Goal: Navigation & Orientation: Find specific page/section

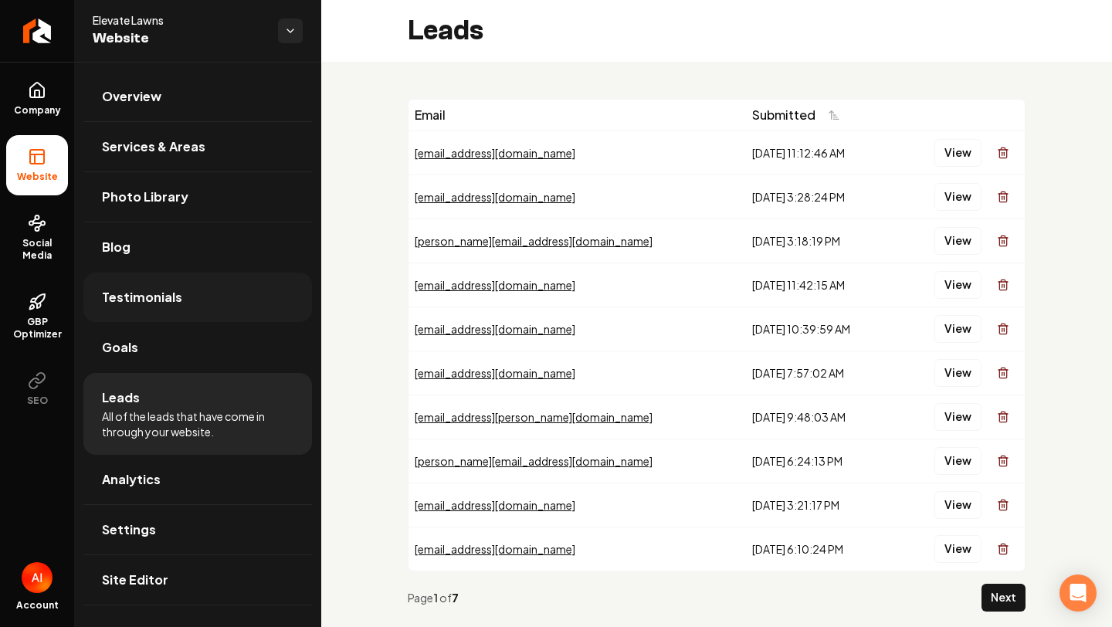
click at [257, 289] on link "Testimonials" at bounding box center [197, 297] width 229 height 49
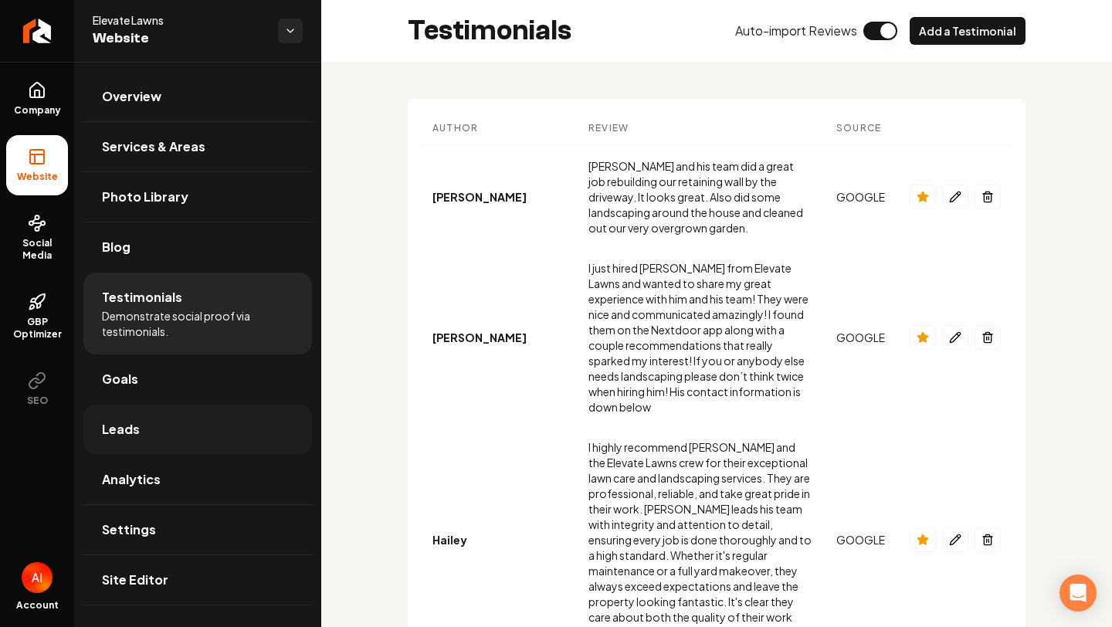
click at [127, 433] on span "Leads" at bounding box center [121, 429] width 38 height 19
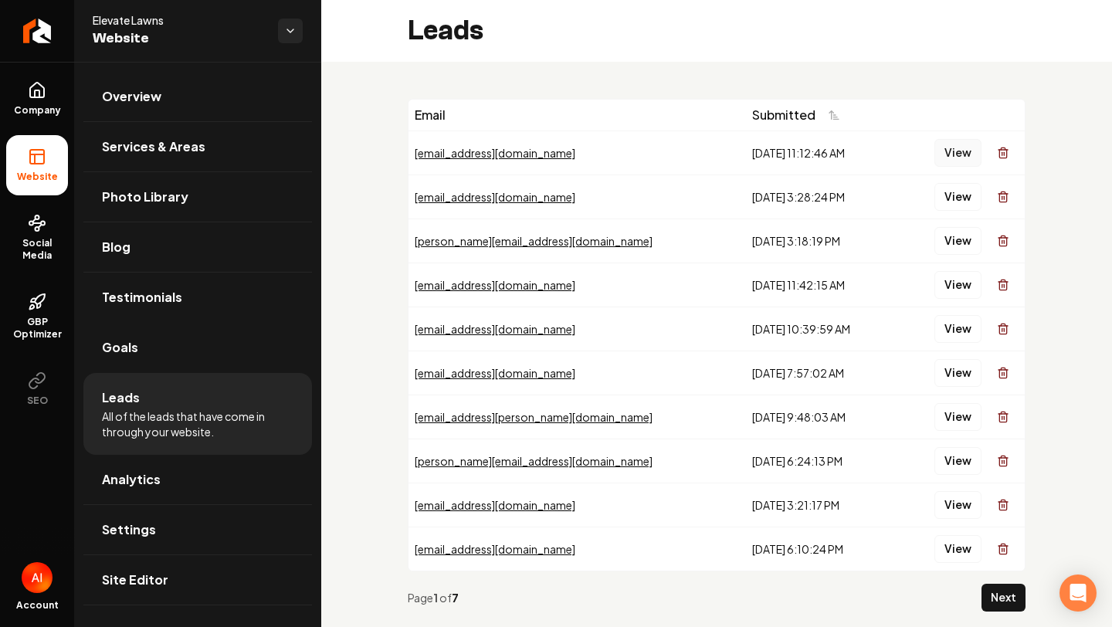
click at [971, 155] on button "View" at bounding box center [957, 153] width 47 height 28
click at [961, 205] on button "View" at bounding box center [957, 197] width 47 height 28
click at [963, 256] on div "View" at bounding box center [959, 240] width 118 height 31
click at [953, 249] on button "View" at bounding box center [957, 241] width 47 height 28
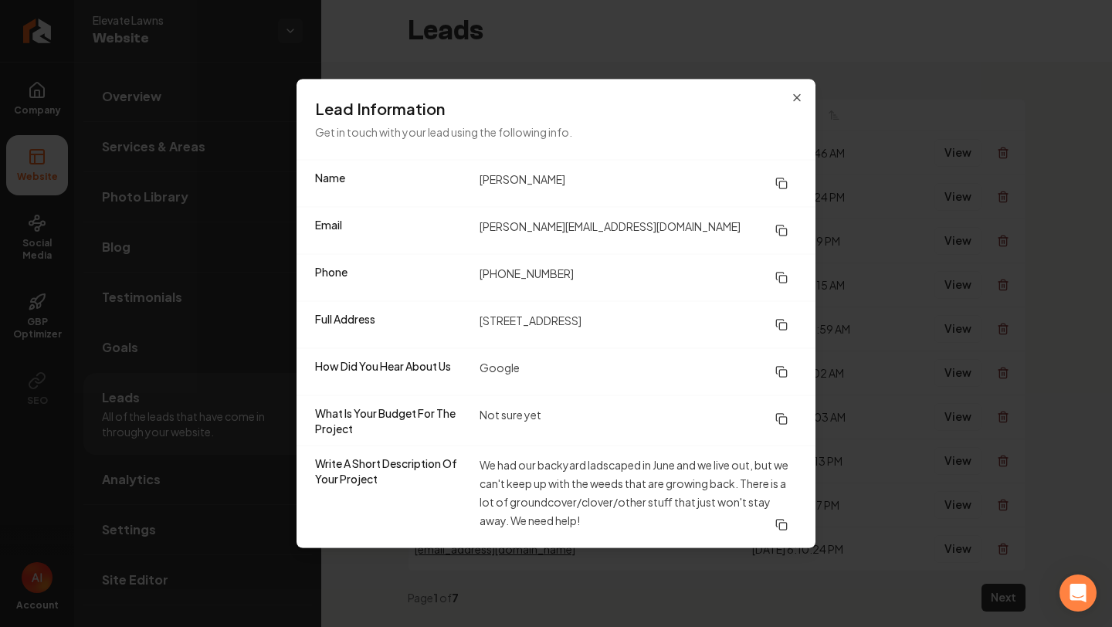
click at [296, 296] on div "Phone [PHONE_NUMBER]" at bounding box center [555, 277] width 519 height 47
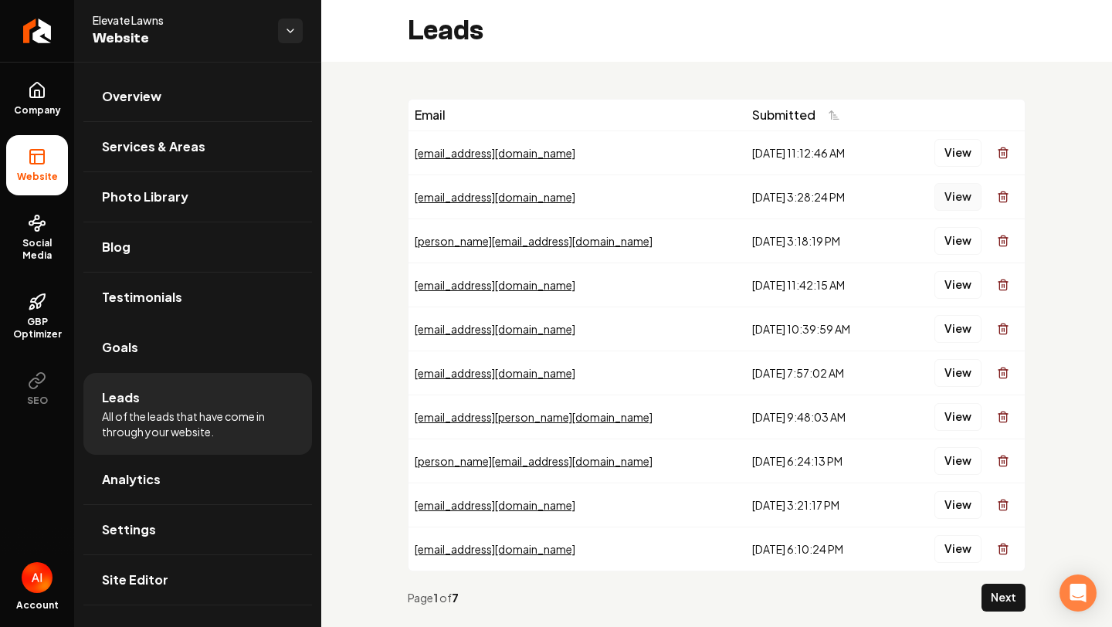
click at [951, 191] on button "View" at bounding box center [957, 197] width 47 height 28
click at [953, 241] on button "View" at bounding box center [957, 241] width 47 height 28
click at [980, 273] on div "View" at bounding box center [959, 284] width 118 height 31
click at [970, 276] on button "View" at bounding box center [957, 285] width 47 height 28
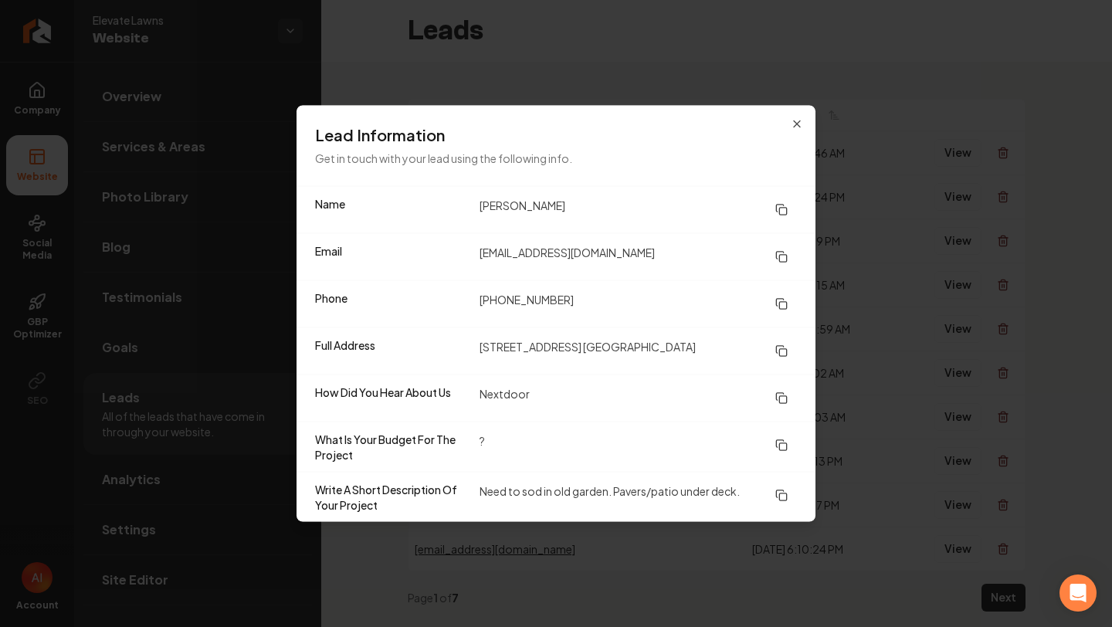
click at [766, 196] on button at bounding box center [781, 210] width 31 height 28
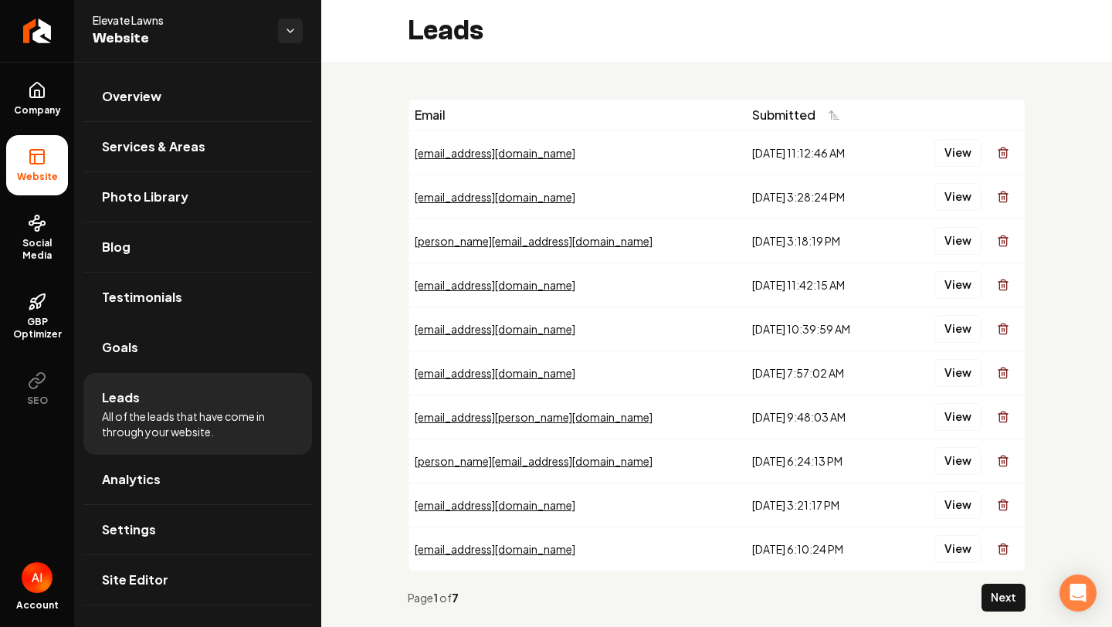
scroll to position [9, 0]
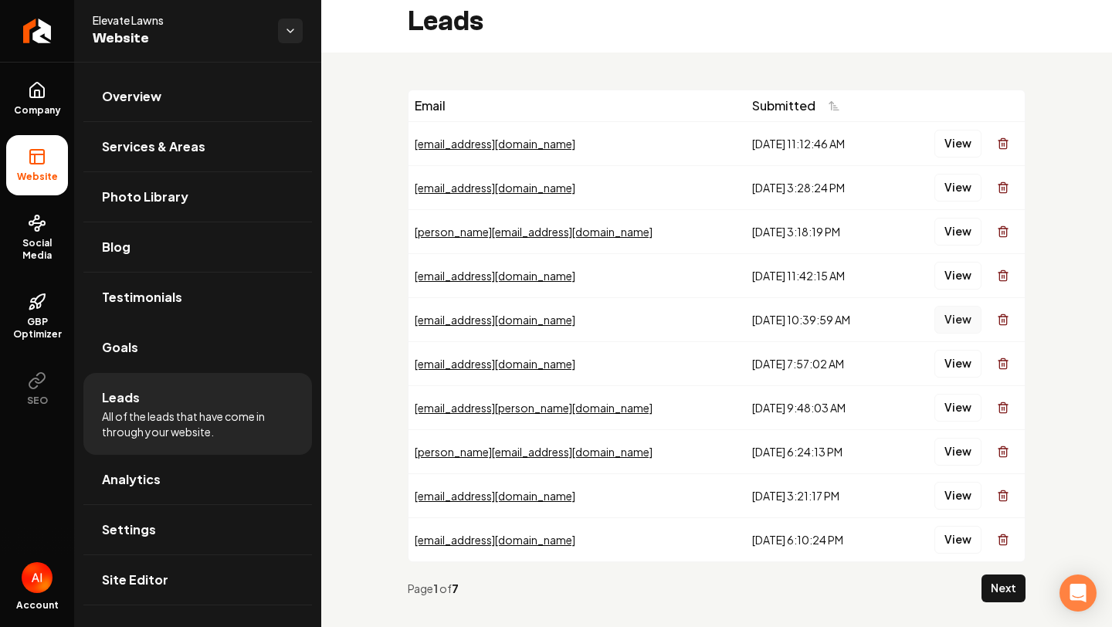
click at [948, 313] on button "View" at bounding box center [957, 320] width 47 height 28
click at [963, 363] on button "View" at bounding box center [957, 364] width 47 height 28
click at [965, 441] on button "View" at bounding box center [957, 452] width 47 height 28
drag, startPoint x: 919, startPoint y: 601, endPoint x: 858, endPoint y: 626, distance: 66.1
click at [875, 626] on div "Email Submitted [EMAIL_ADDRESS][DOMAIN_NAME] [DATE] 11:12:46 AM View [EMAIL_ADD…" at bounding box center [716, 351] width 791 height 599
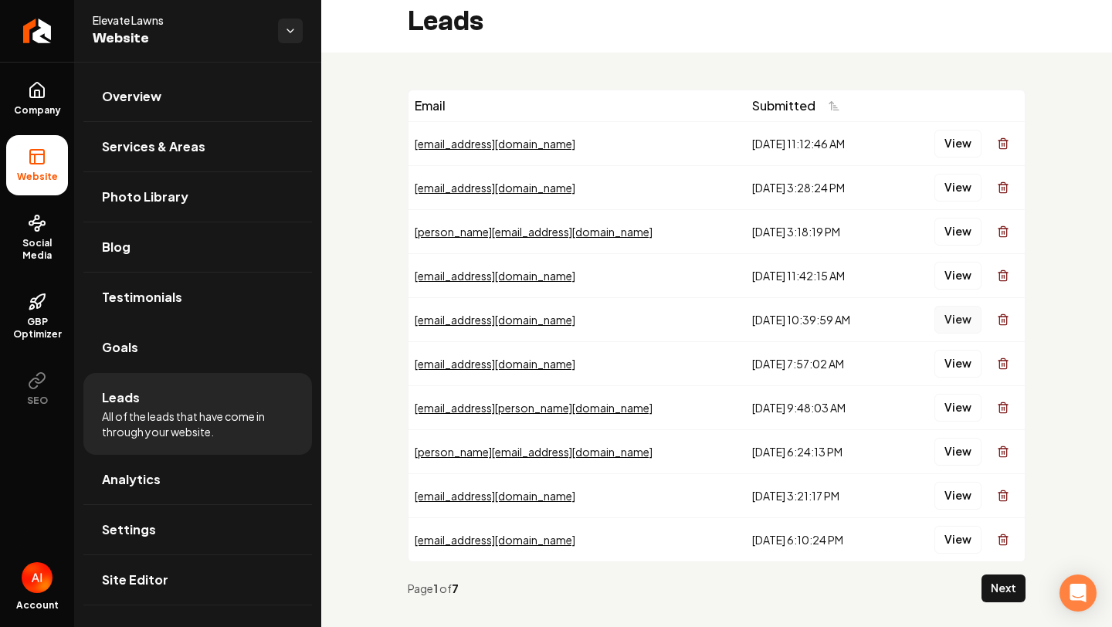
click at [956, 320] on button "View" at bounding box center [957, 320] width 47 height 28
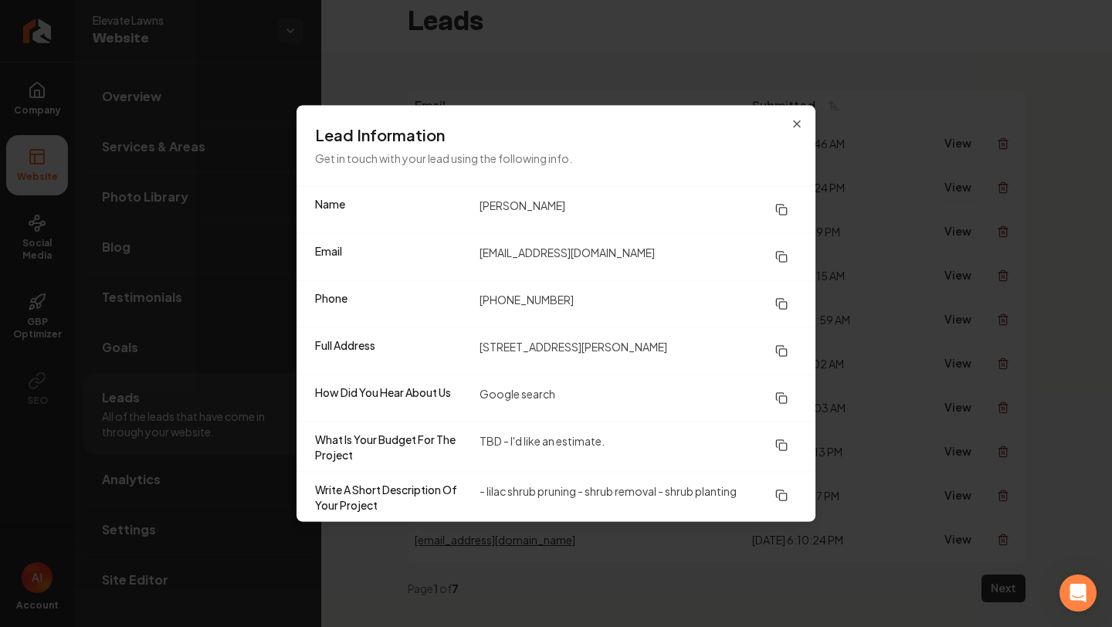
drag, startPoint x: 482, startPoint y: 203, endPoint x: 661, endPoint y: 201, distance: 179.1
click at [661, 202] on dd "[PERSON_NAME]" at bounding box center [637, 210] width 317 height 28
copy dd "[PERSON_NAME]"
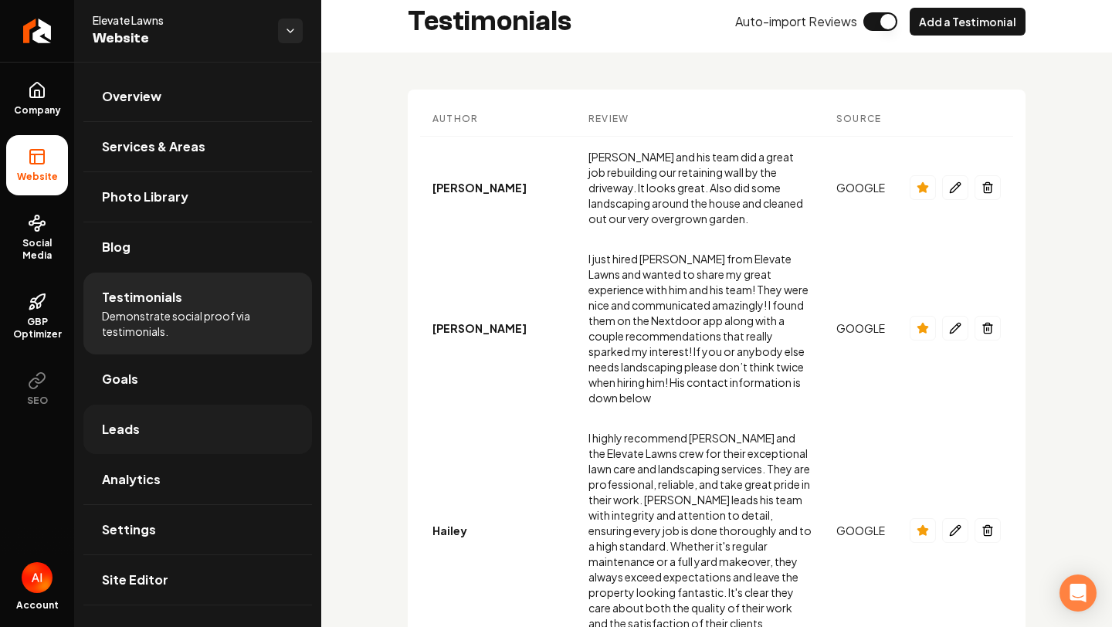
click at [162, 445] on link "Leads" at bounding box center [197, 429] width 229 height 49
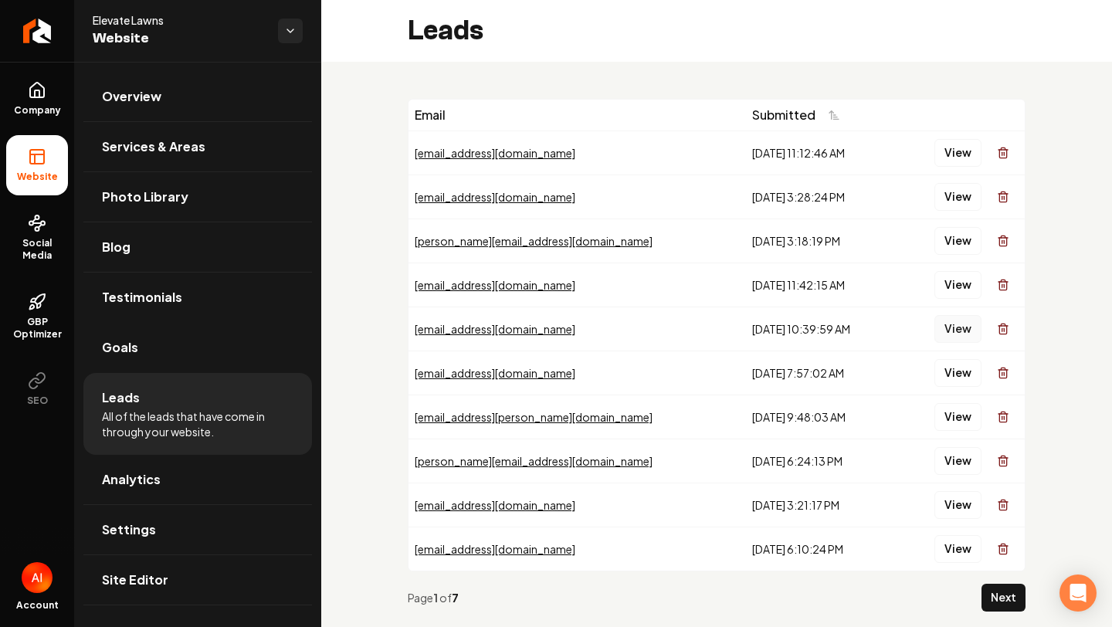
click at [961, 330] on button "View" at bounding box center [957, 329] width 47 height 28
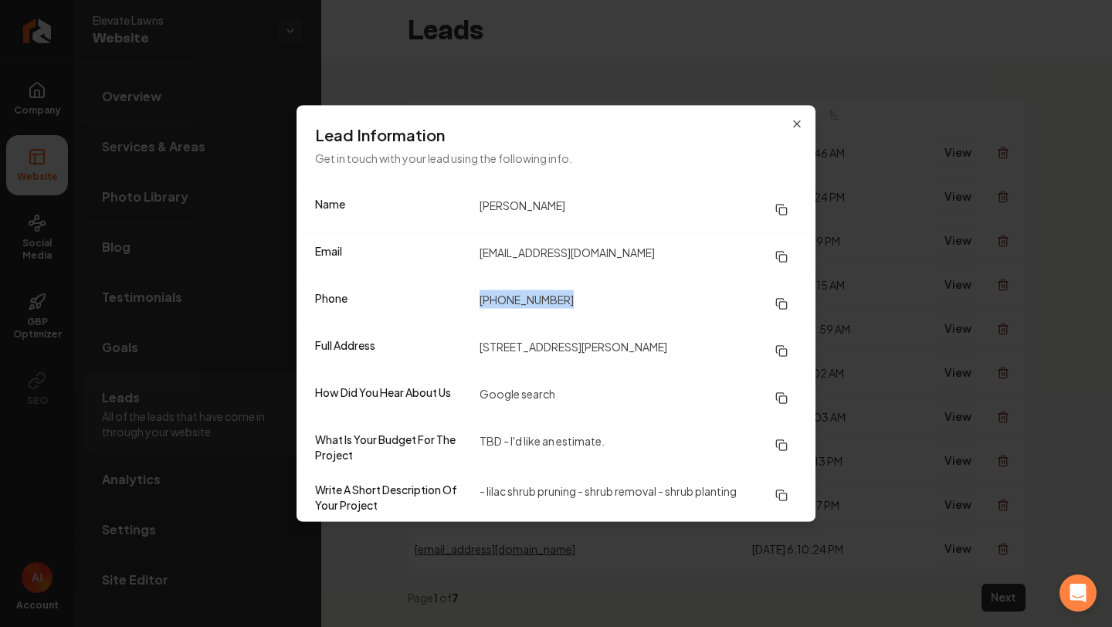
drag, startPoint x: 477, startPoint y: 299, endPoint x: 648, endPoint y: 296, distance: 170.6
click at [646, 296] on div "Phone [PHONE_NUMBER]" at bounding box center [555, 303] width 519 height 47
copy dd "[PHONE_NUMBER]"
drag, startPoint x: 472, startPoint y: 349, endPoint x: 696, endPoint y: 348, distance: 224.6
click at [691, 350] on div "Full Address [STREET_ADDRESS][PERSON_NAME]" at bounding box center [555, 350] width 519 height 47
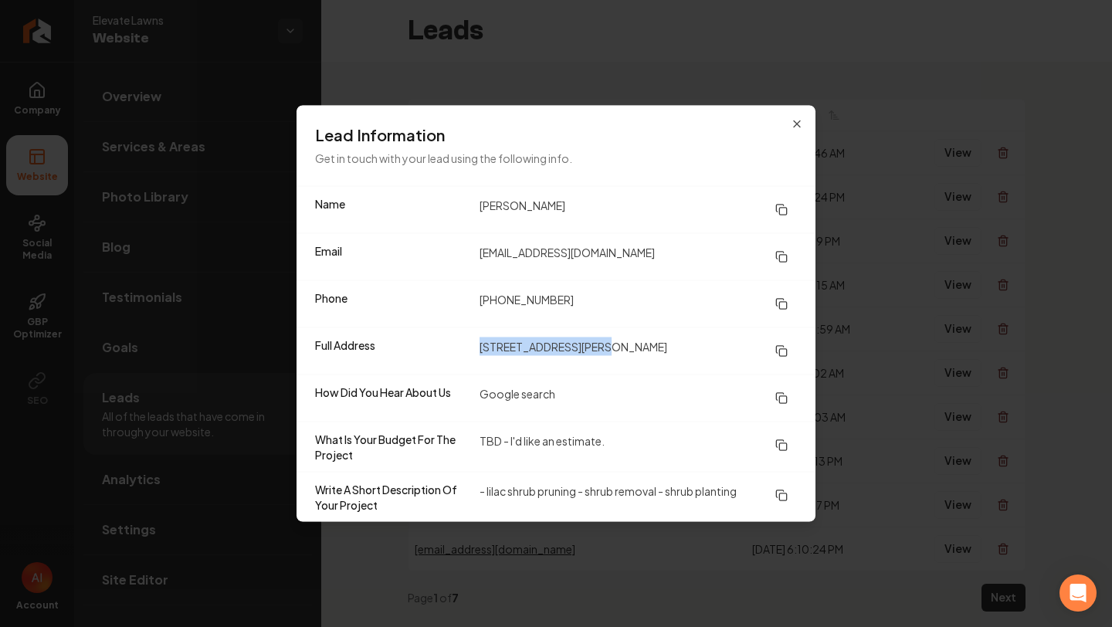
copy div "[STREET_ADDRESS][PERSON_NAME]"
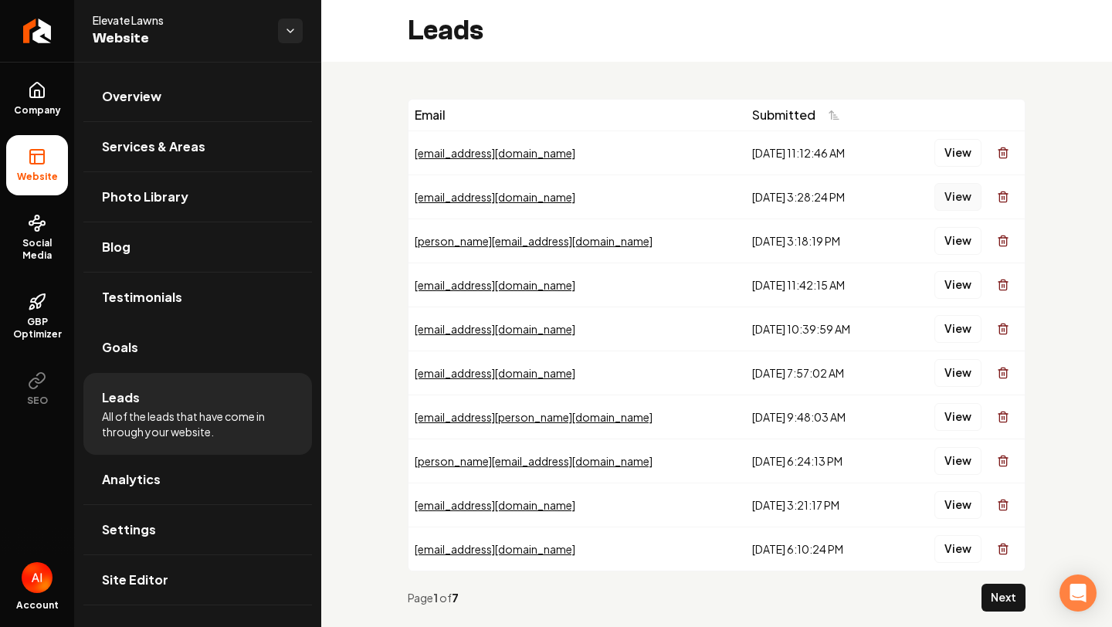
click at [960, 195] on button "View" at bounding box center [957, 197] width 47 height 28
click at [953, 285] on button "View" at bounding box center [957, 285] width 47 height 28
click at [955, 327] on button "View" at bounding box center [957, 329] width 47 height 28
click at [957, 421] on button "View" at bounding box center [957, 417] width 47 height 28
click at [963, 414] on button "View" at bounding box center [957, 417] width 47 height 28
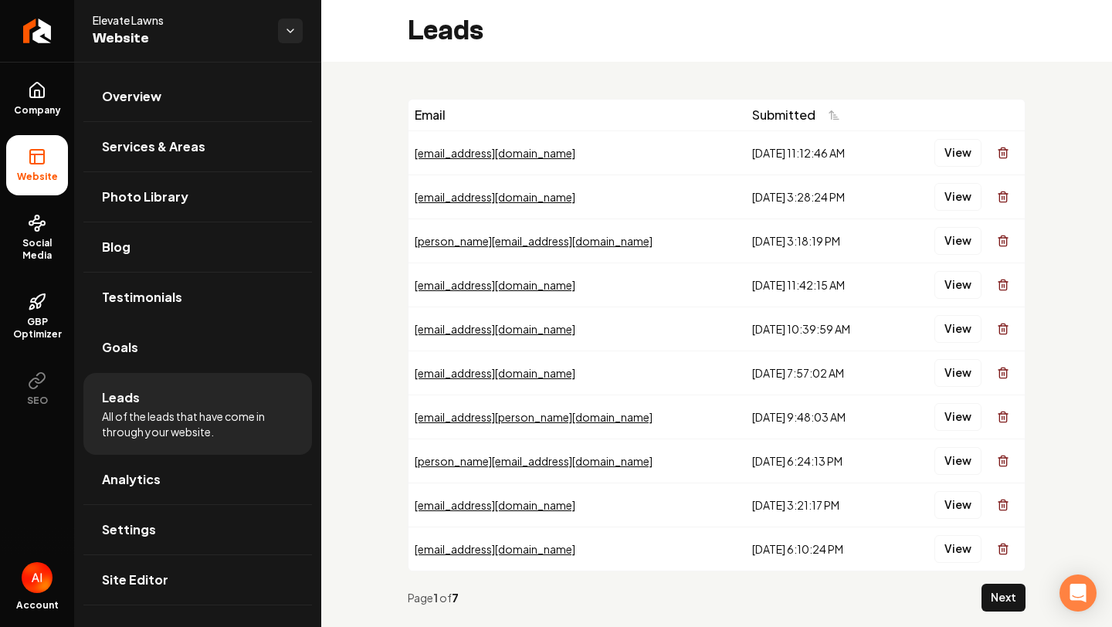
click at [954, 459] on button "View" at bounding box center [957, 461] width 47 height 28
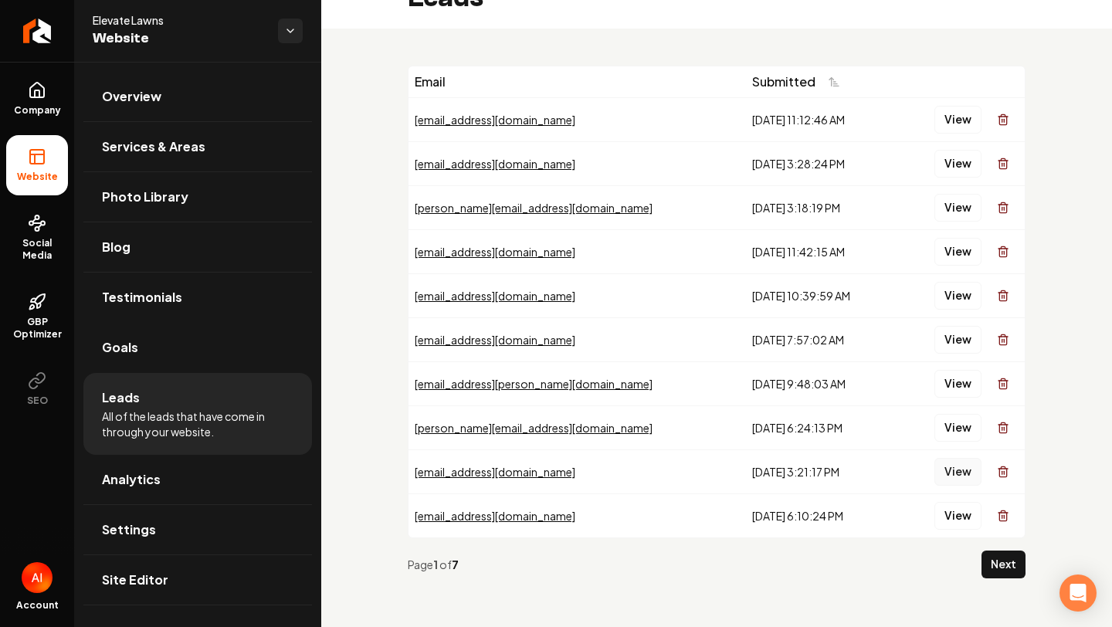
click at [956, 472] on button "View" at bounding box center [957, 472] width 47 height 28
click at [959, 526] on button "View" at bounding box center [957, 516] width 47 height 28
click at [967, 481] on button "View" at bounding box center [957, 472] width 47 height 28
click at [950, 519] on button "View" at bounding box center [957, 516] width 47 height 28
click at [996, 564] on button "Next" at bounding box center [1003, 564] width 44 height 28
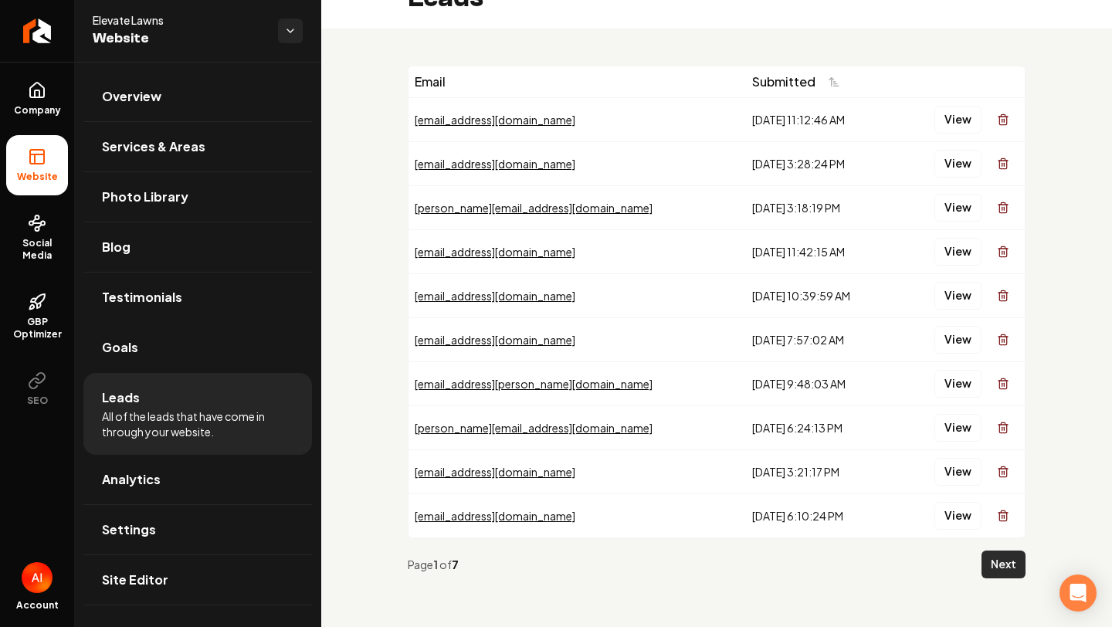
scroll to position [0, 0]
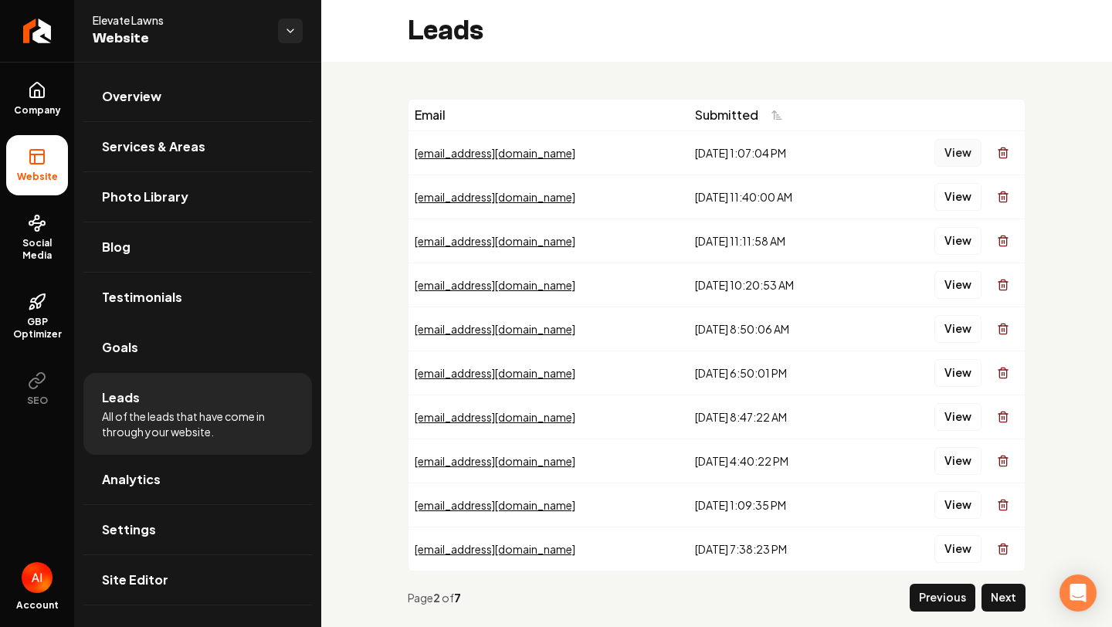
click at [946, 161] on button "View" at bounding box center [957, 153] width 47 height 28
click at [964, 198] on button "View" at bounding box center [957, 197] width 47 height 28
click at [953, 240] on button "View" at bounding box center [957, 241] width 47 height 28
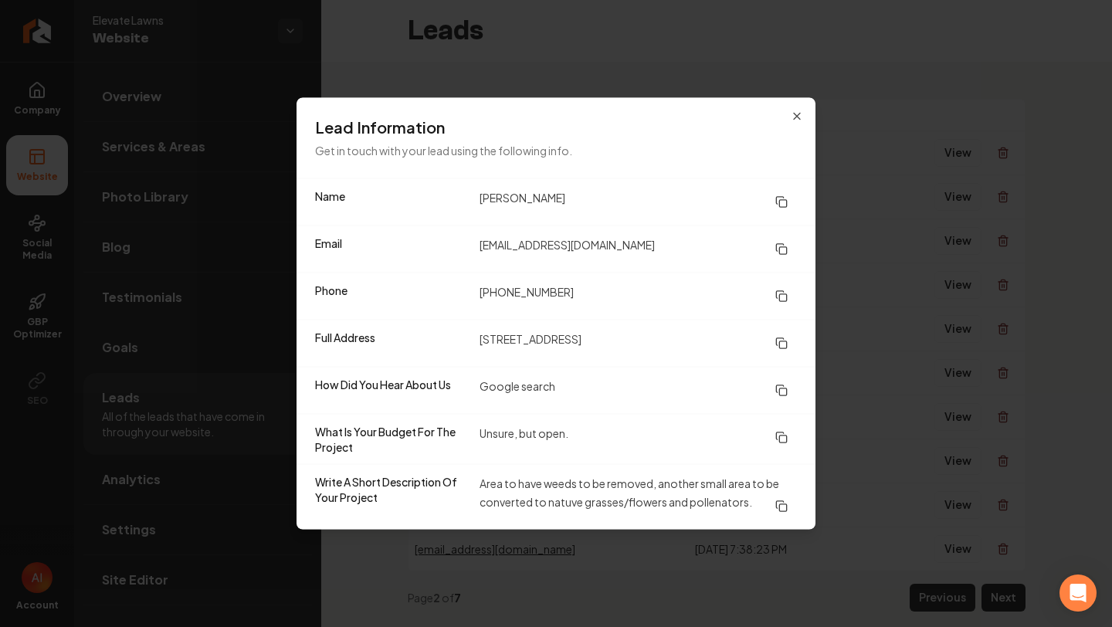
click at [584, 360] on div "Full Address [STREET_ADDRESS]" at bounding box center [555, 343] width 519 height 47
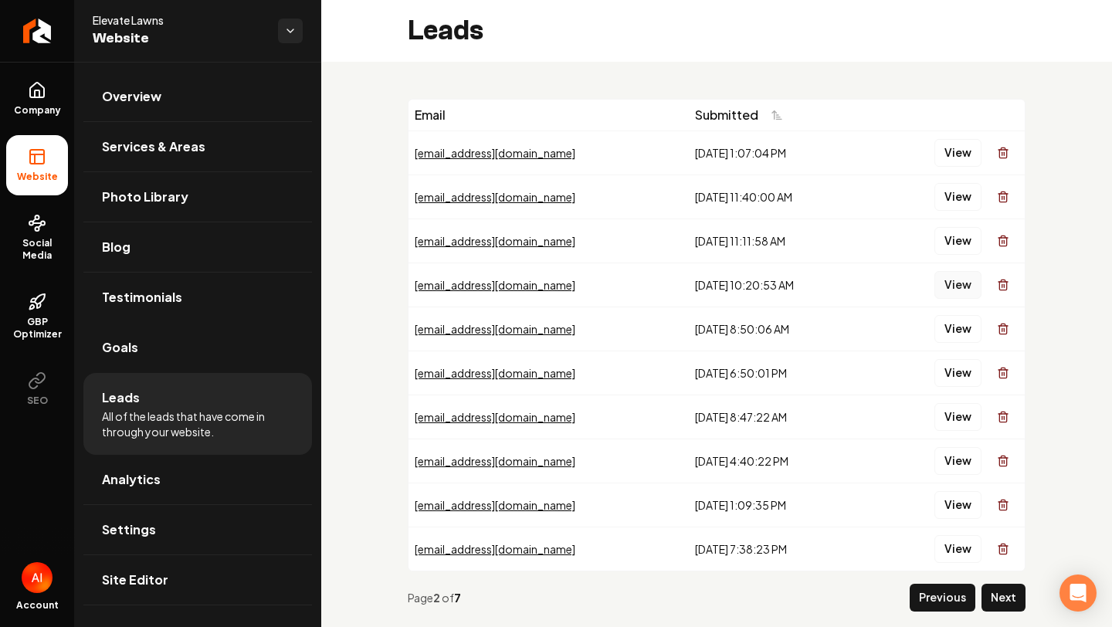
click at [964, 287] on button "View" at bounding box center [957, 285] width 47 height 28
click at [971, 390] on td "View" at bounding box center [946, 372] width 156 height 44
click at [961, 369] on button "View" at bounding box center [957, 373] width 47 height 28
click at [948, 387] on div "View" at bounding box center [947, 372] width 144 height 31
click at [948, 376] on button "View" at bounding box center [957, 373] width 47 height 28
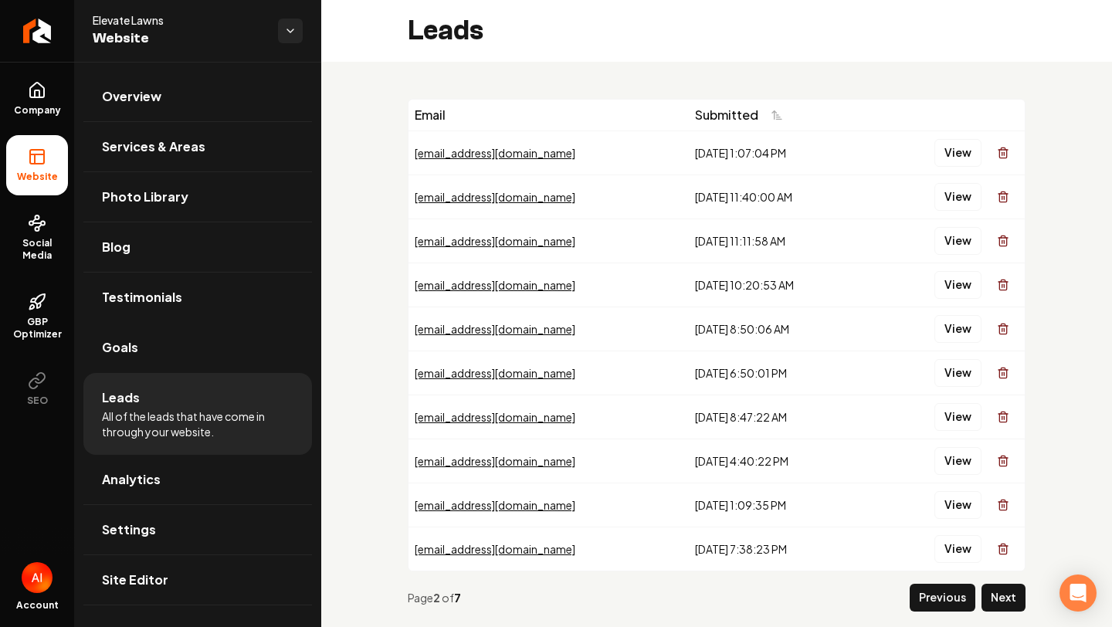
click at [1109, 515] on div "Email Submitted [EMAIL_ADDRESS][DOMAIN_NAME] [DATE] 1:07:04 PM View [EMAIL_ADDR…" at bounding box center [716, 361] width 791 height 599
click at [1085, 583] on div "Open Intercom Messenger" at bounding box center [1078, 593] width 41 height 41
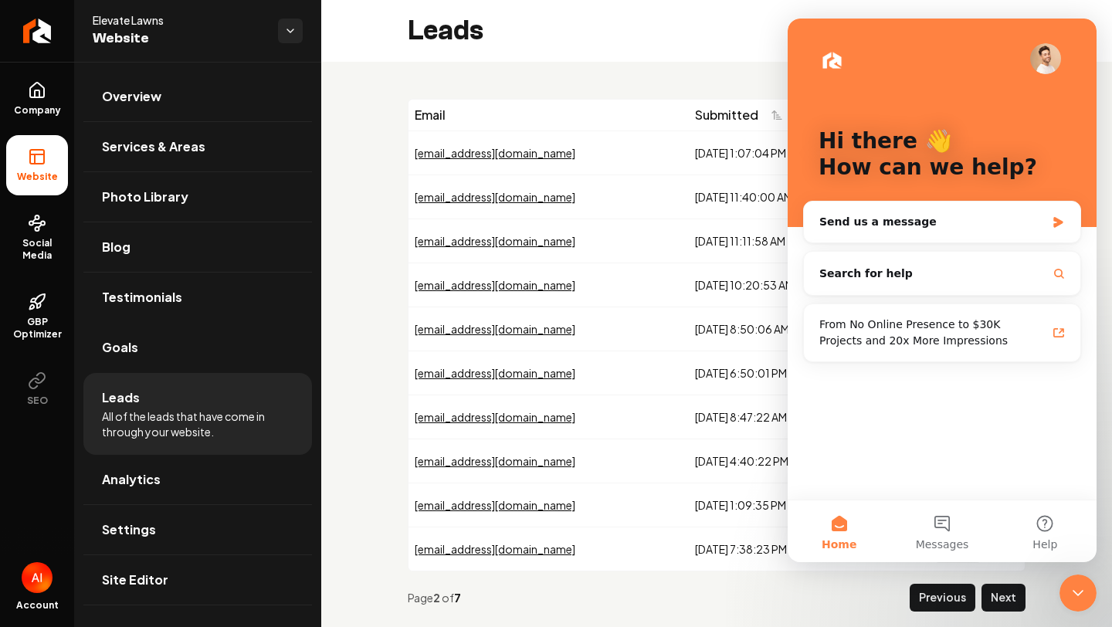
click at [579, 604] on div "Page 2 of 7" at bounding box center [656, 597] width 496 height 15
click at [1097, 590] on div "Email Submitted [EMAIL_ADDRESS][DOMAIN_NAME] [DATE] 1:07:04 PM View [EMAIL_ADDR…" at bounding box center [716, 361] width 791 height 599
click at [1084, 586] on icon "Close Intercom Messenger" at bounding box center [1077, 593] width 19 height 19
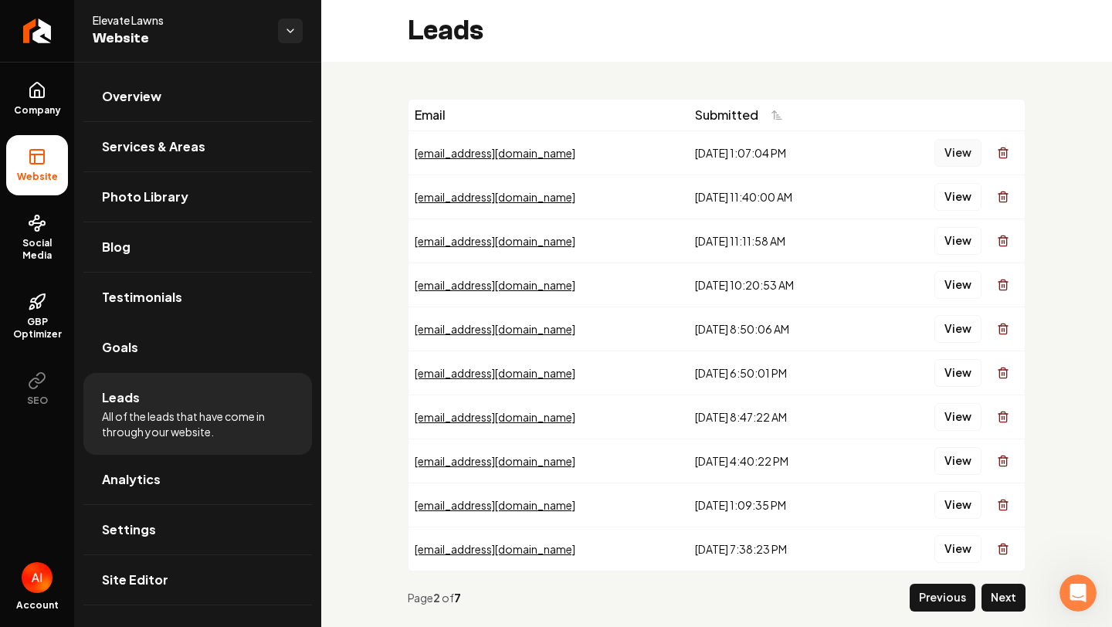
click at [960, 160] on button "View" at bounding box center [957, 153] width 47 height 28
click at [961, 134] on td "View" at bounding box center [946, 152] width 156 height 44
click at [961, 144] on button "View" at bounding box center [957, 153] width 47 height 28
click at [970, 454] on button "View" at bounding box center [957, 461] width 47 height 28
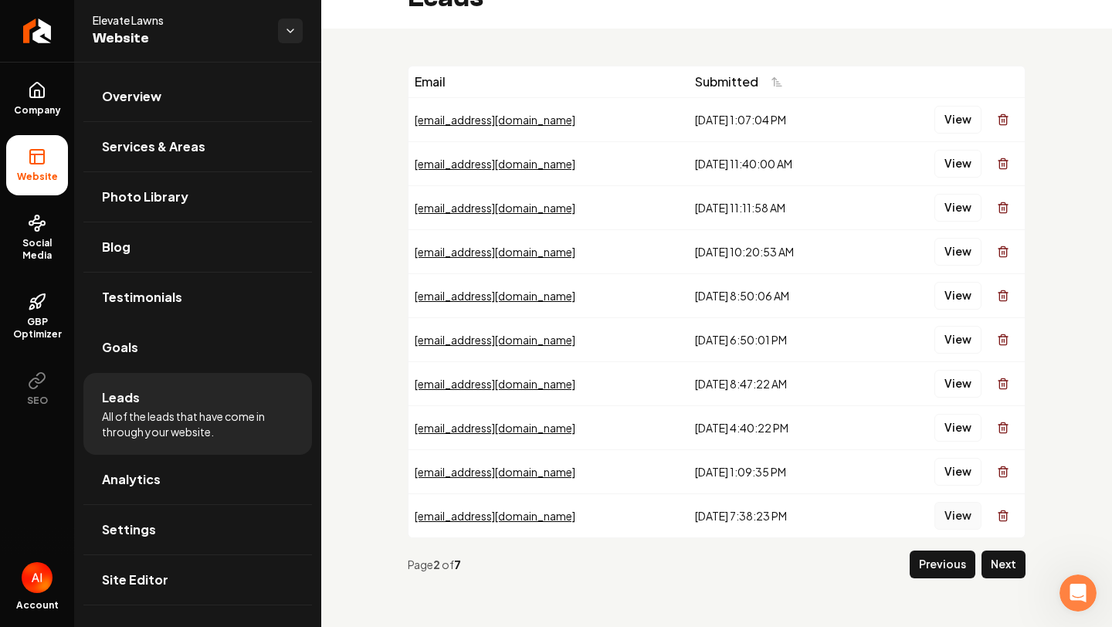
click at [967, 507] on button "View" at bounding box center [957, 516] width 47 height 28
click at [216, 479] on link "Analytics" at bounding box center [197, 479] width 229 height 49
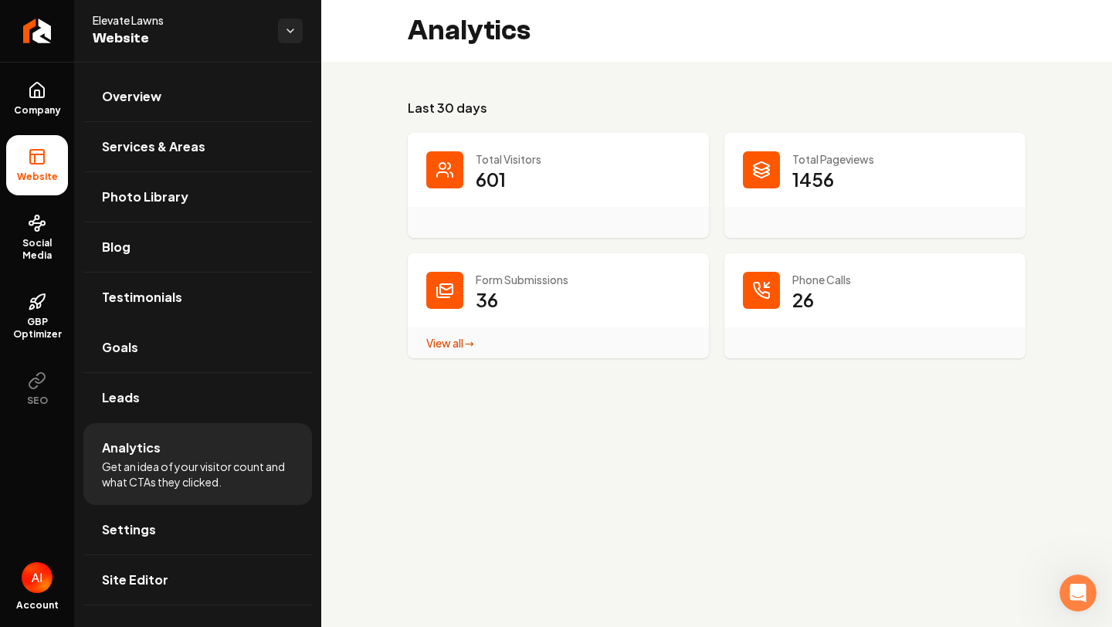
click at [455, 330] on div "View all → Form Submissions stats" at bounding box center [558, 342] width 301 height 31
click at [455, 345] on link "View all → Form Submissions stats" at bounding box center [450, 343] width 48 height 14
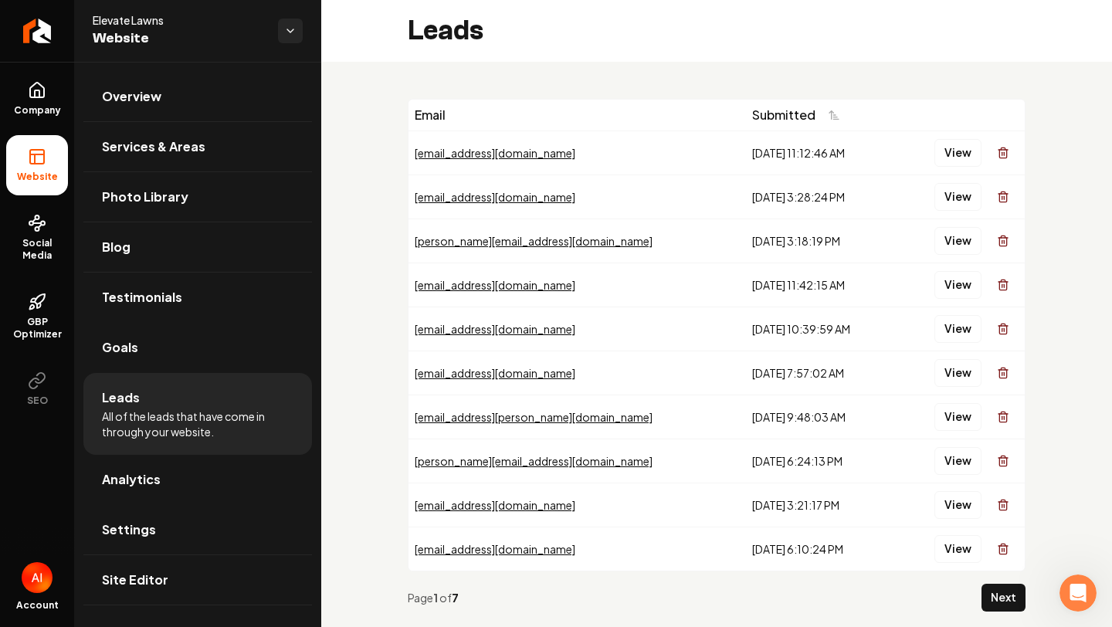
click at [548, 286] on div "[EMAIL_ADDRESS][DOMAIN_NAME]" at bounding box center [577, 284] width 325 height 15
click at [282, 359] on link "Goals" at bounding box center [197, 347] width 229 height 49
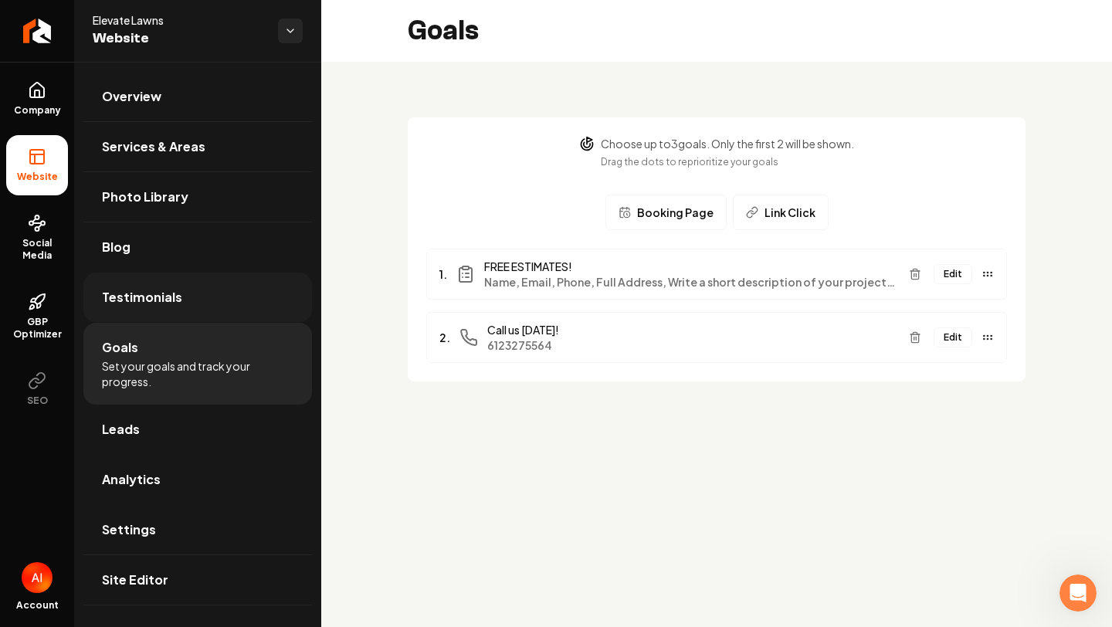
click at [201, 299] on link "Testimonials" at bounding box center [197, 297] width 229 height 49
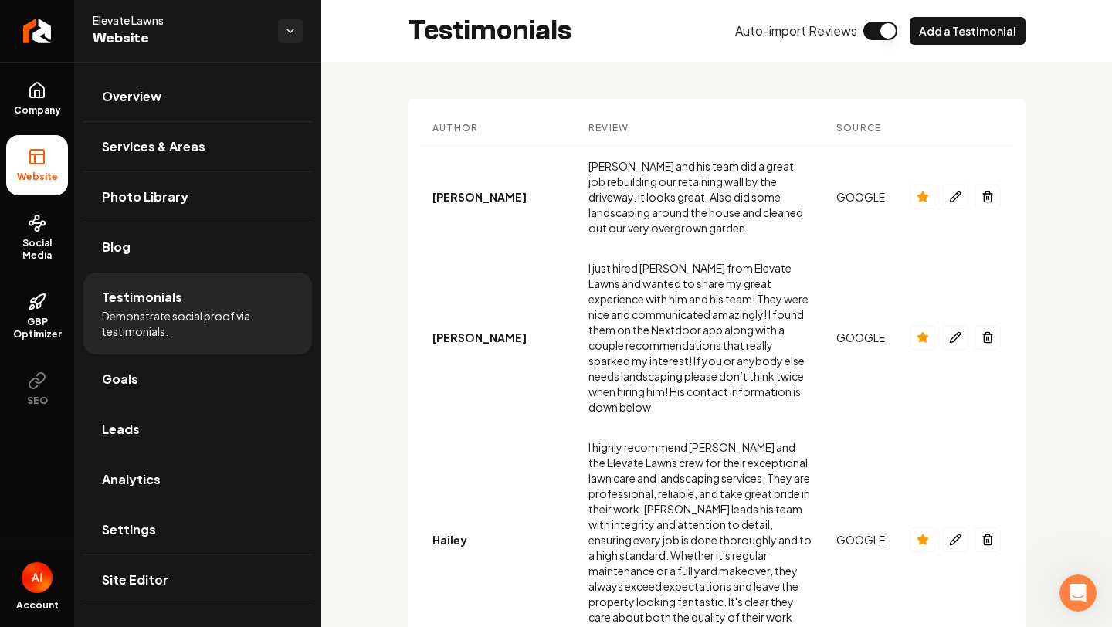
click at [238, 273] on li "Testimonials Demonstrate social proof via testimonials." at bounding box center [197, 314] width 229 height 82
drag, startPoint x: 242, startPoint y: 260, endPoint x: 275, endPoint y: 260, distance: 33.2
click at [275, 260] on link "Blog" at bounding box center [197, 246] width 229 height 49
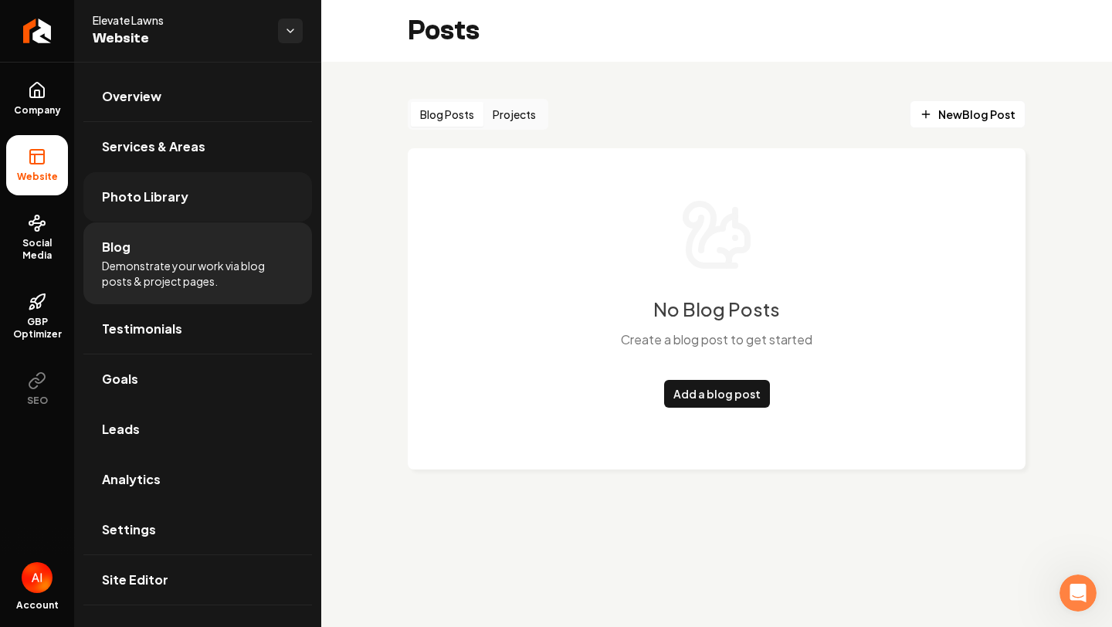
click at [250, 198] on link "Photo Library" at bounding box center [197, 196] width 229 height 49
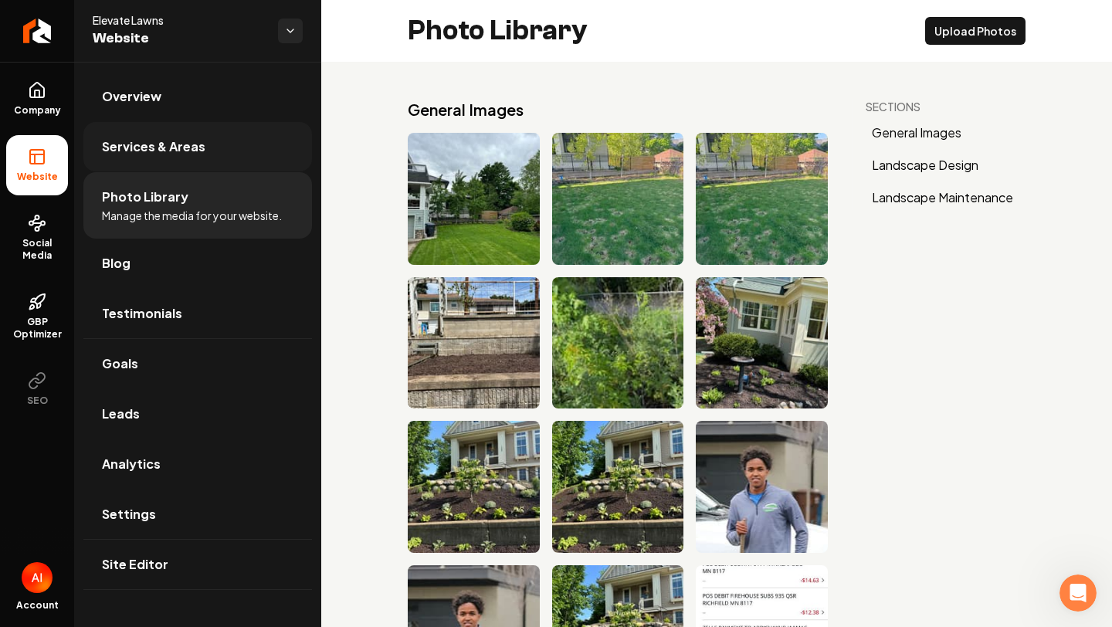
click at [236, 144] on link "Services & Areas" at bounding box center [197, 146] width 229 height 49
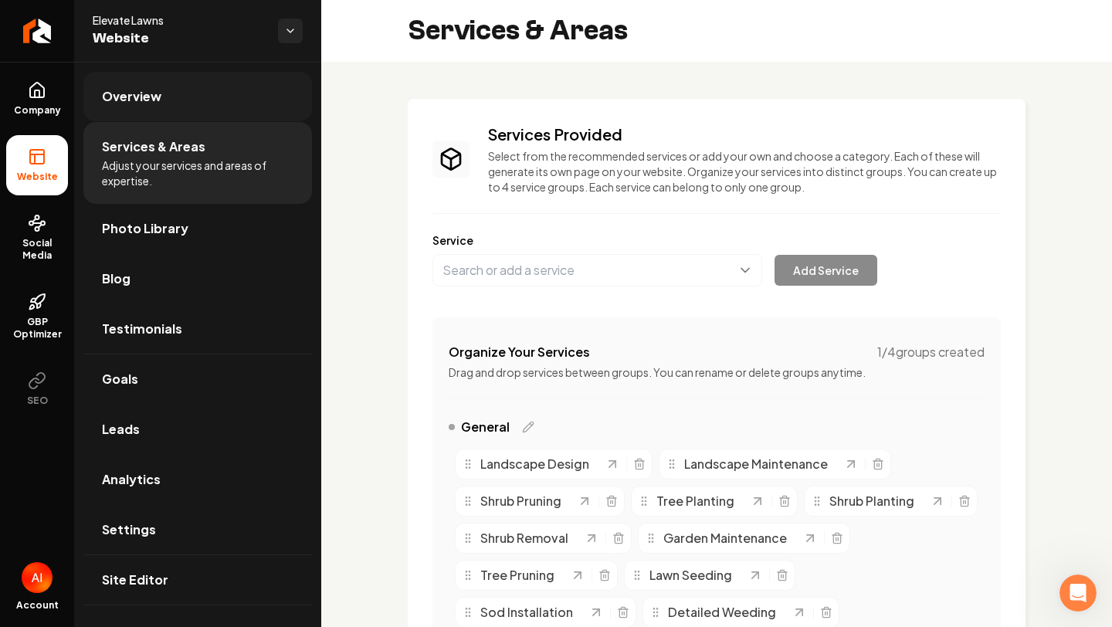
click at [232, 114] on link "Overview" at bounding box center [197, 96] width 229 height 49
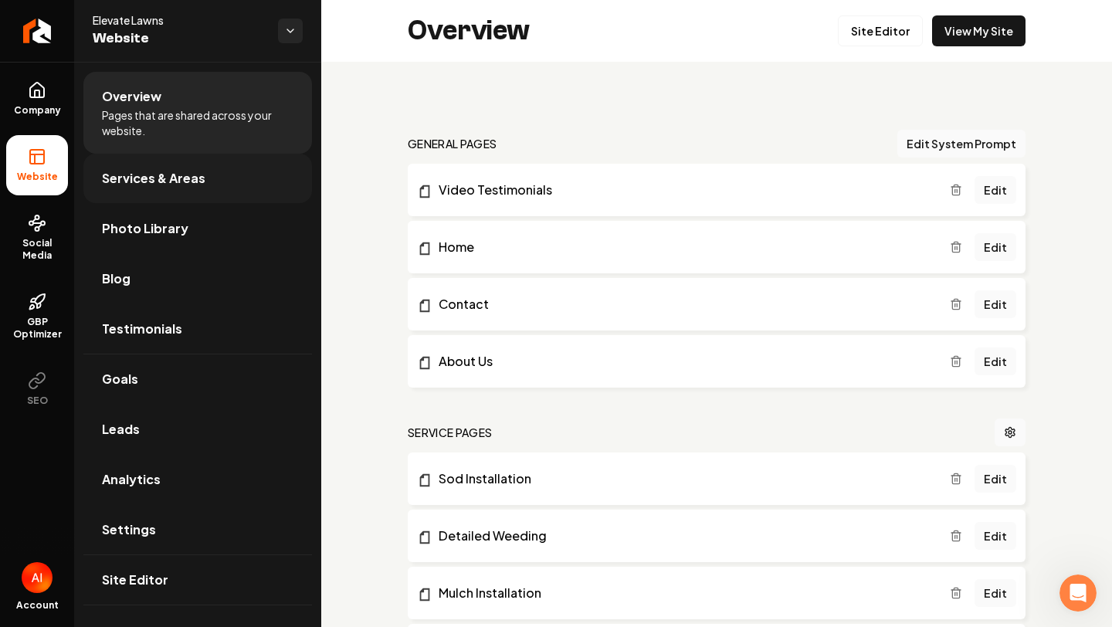
click at [221, 188] on link "Services & Areas" at bounding box center [197, 178] width 229 height 49
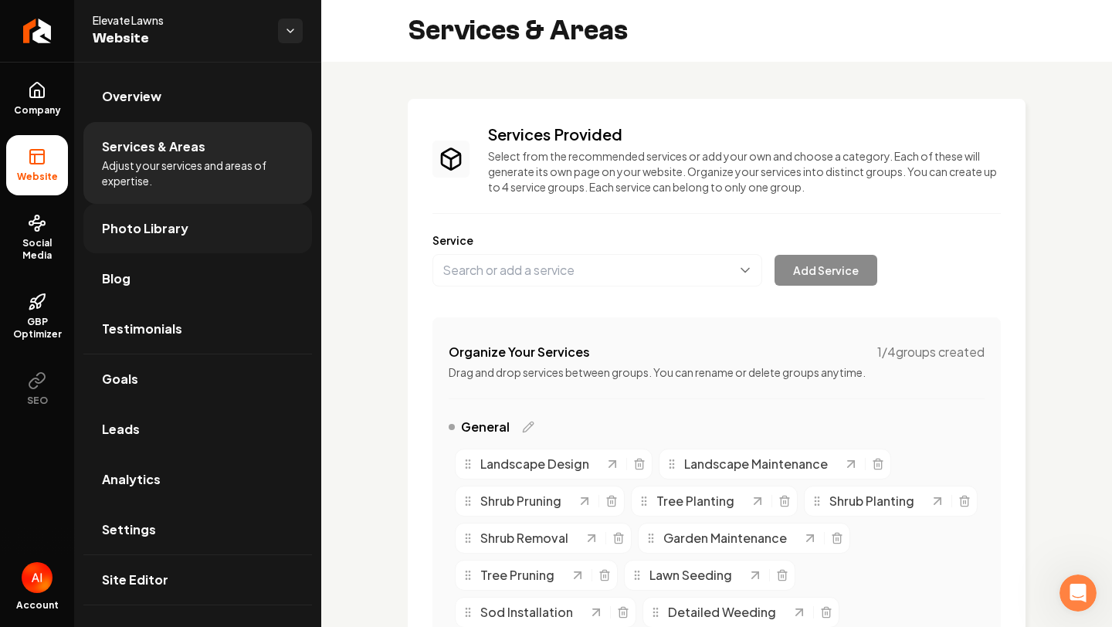
click at [210, 232] on link "Photo Library" at bounding box center [197, 228] width 229 height 49
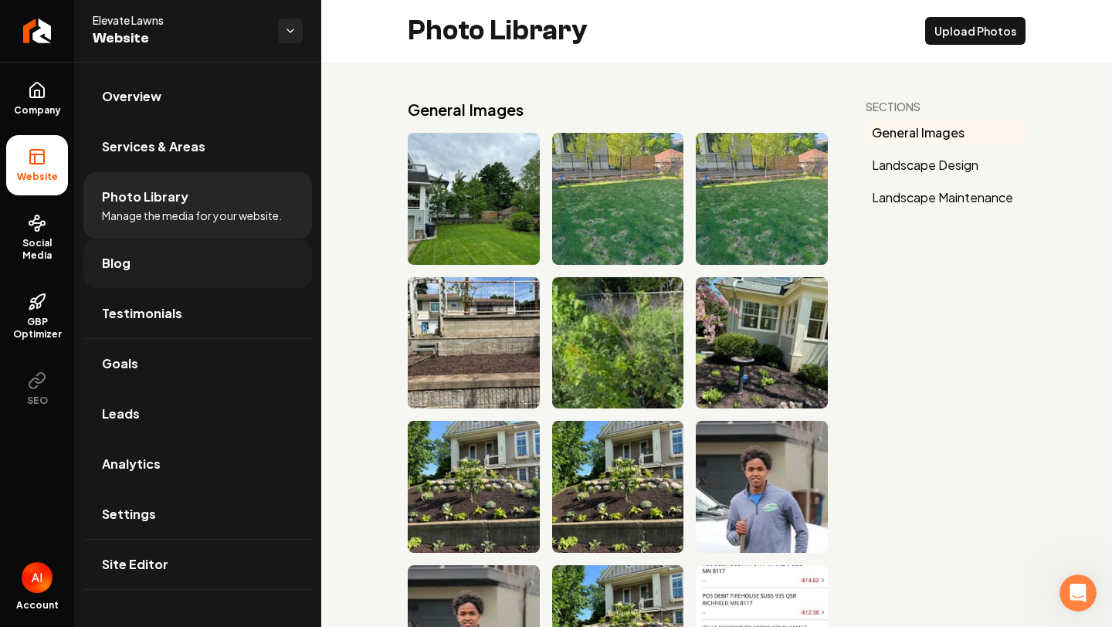
click at [191, 276] on link "Blog" at bounding box center [197, 263] width 229 height 49
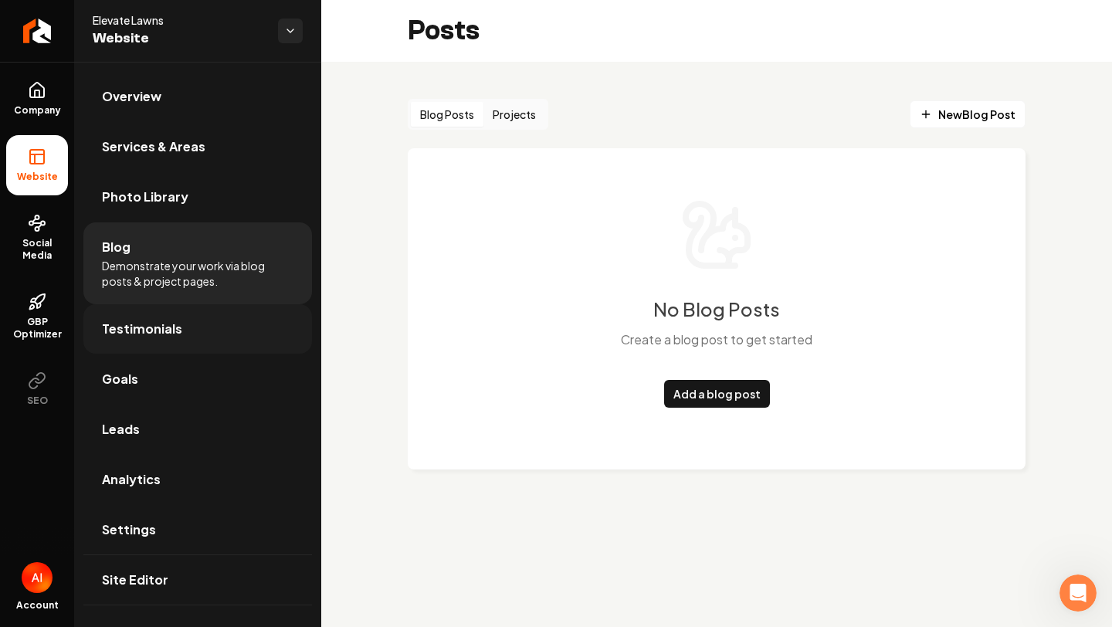
click at [182, 324] on link "Testimonials" at bounding box center [197, 328] width 229 height 49
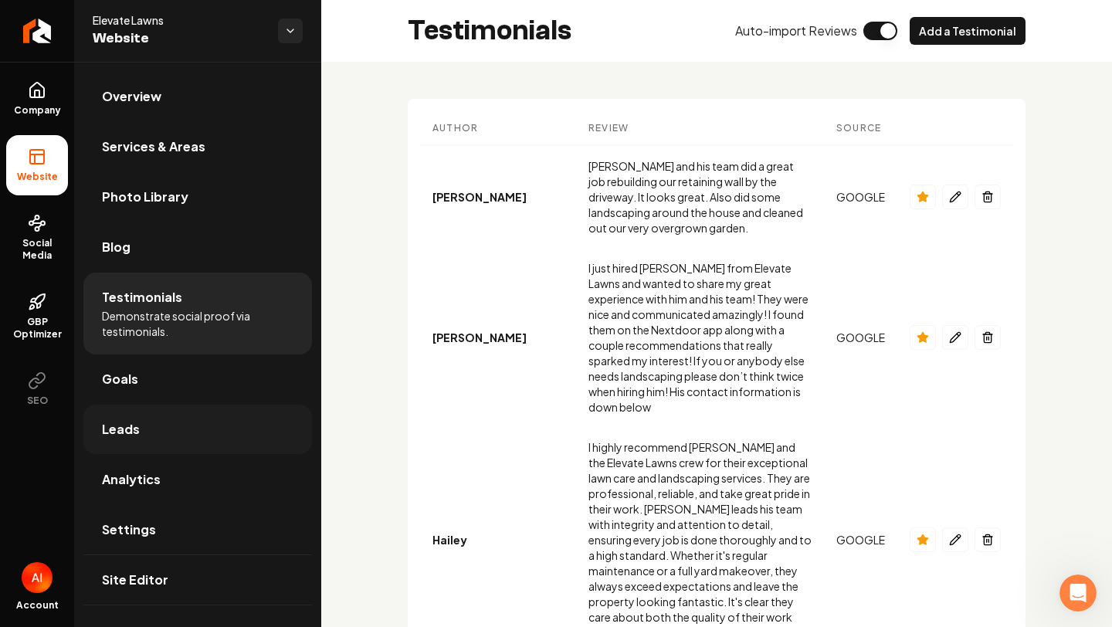
click at [197, 441] on link "Leads" at bounding box center [197, 429] width 229 height 49
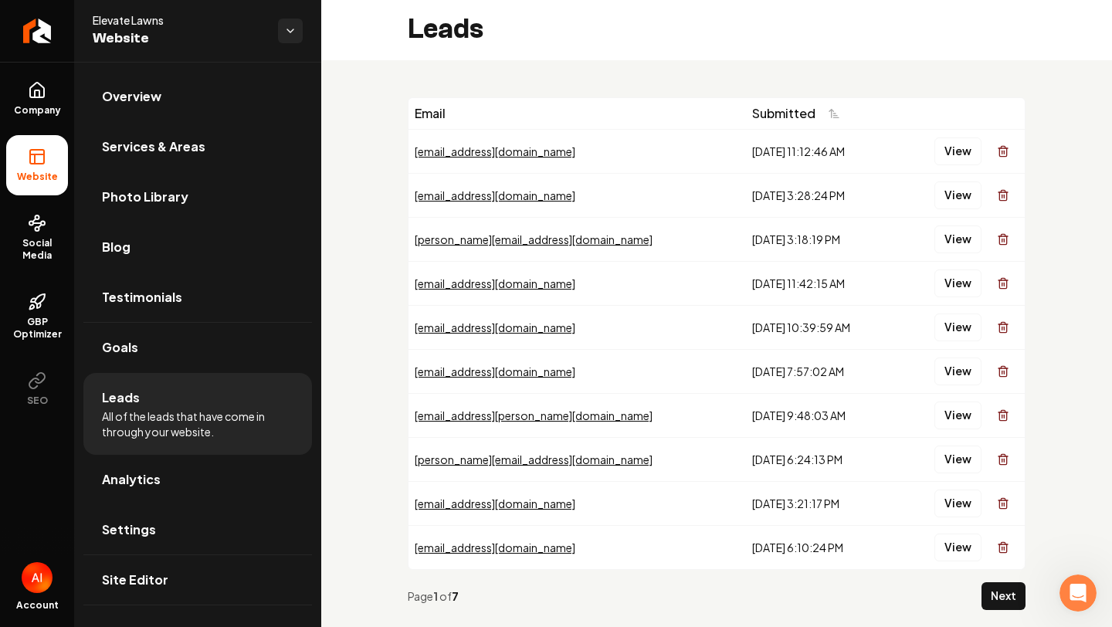
scroll to position [33, 0]
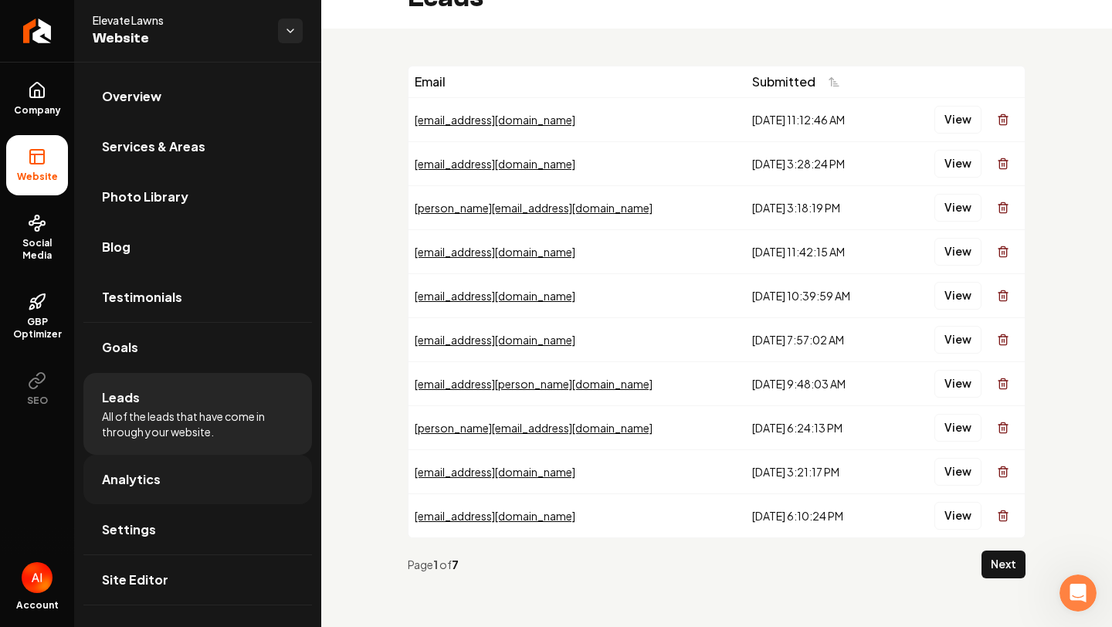
click at [255, 465] on link "Analytics" at bounding box center [197, 479] width 229 height 49
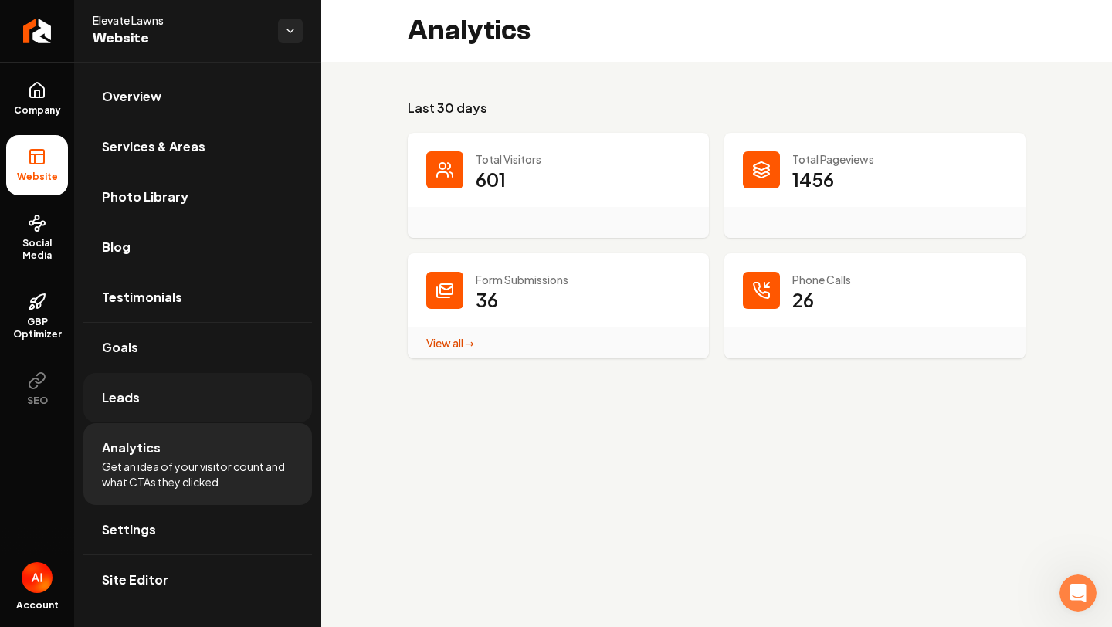
click at [238, 381] on link "Leads" at bounding box center [197, 397] width 229 height 49
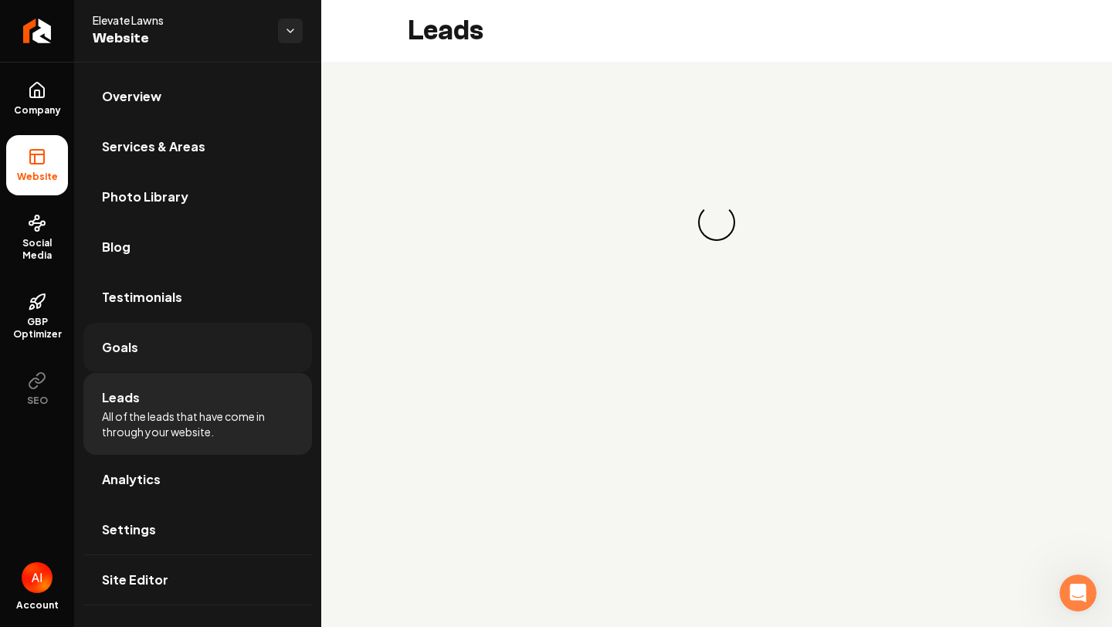
click at [235, 351] on link "Goals" at bounding box center [197, 347] width 229 height 49
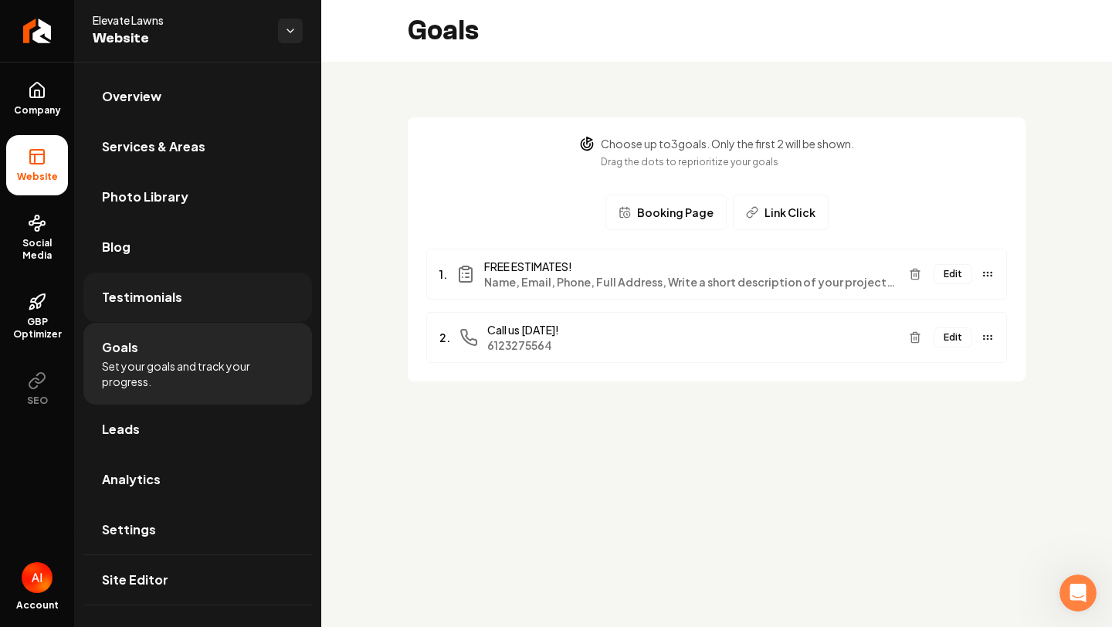
click at [242, 312] on link "Testimonials" at bounding box center [197, 297] width 229 height 49
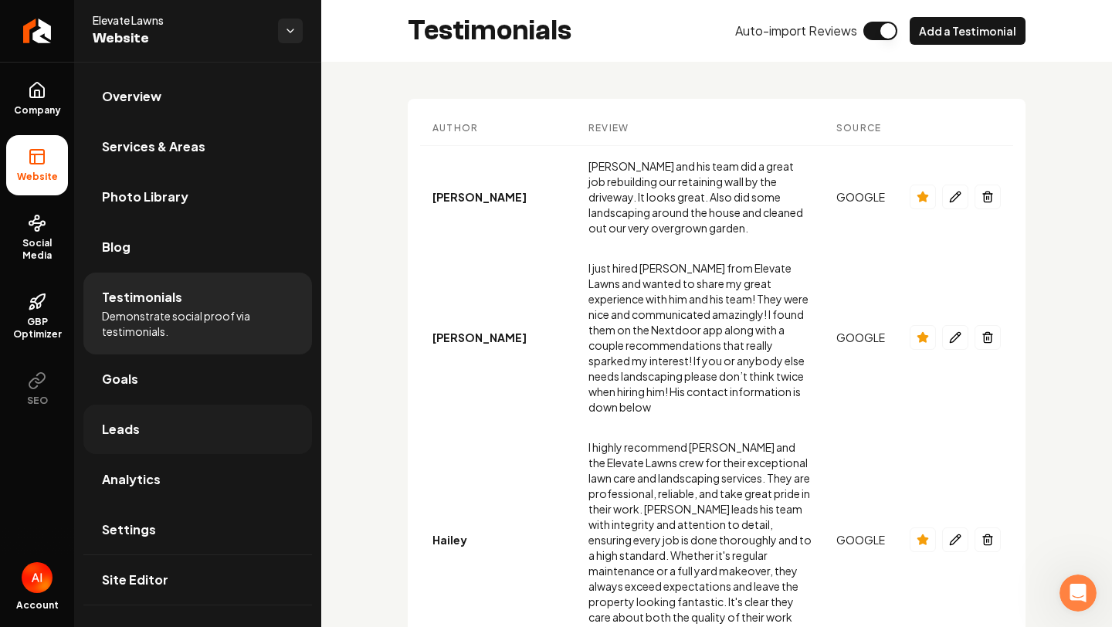
click at [207, 432] on link "Leads" at bounding box center [197, 429] width 229 height 49
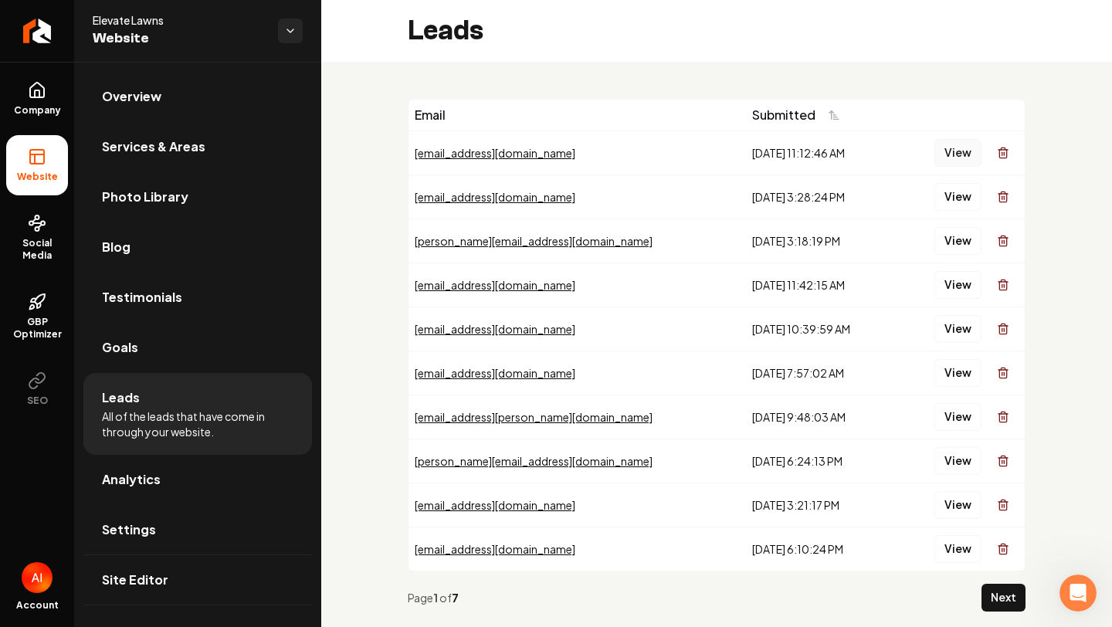
click at [958, 150] on button "View" at bounding box center [957, 153] width 47 height 28
click at [965, 193] on button "View" at bounding box center [957, 197] width 47 height 28
click at [960, 190] on button "View" at bounding box center [957, 197] width 47 height 28
click at [953, 232] on button "View" at bounding box center [957, 241] width 47 height 28
click at [953, 283] on button "View" at bounding box center [957, 285] width 47 height 28
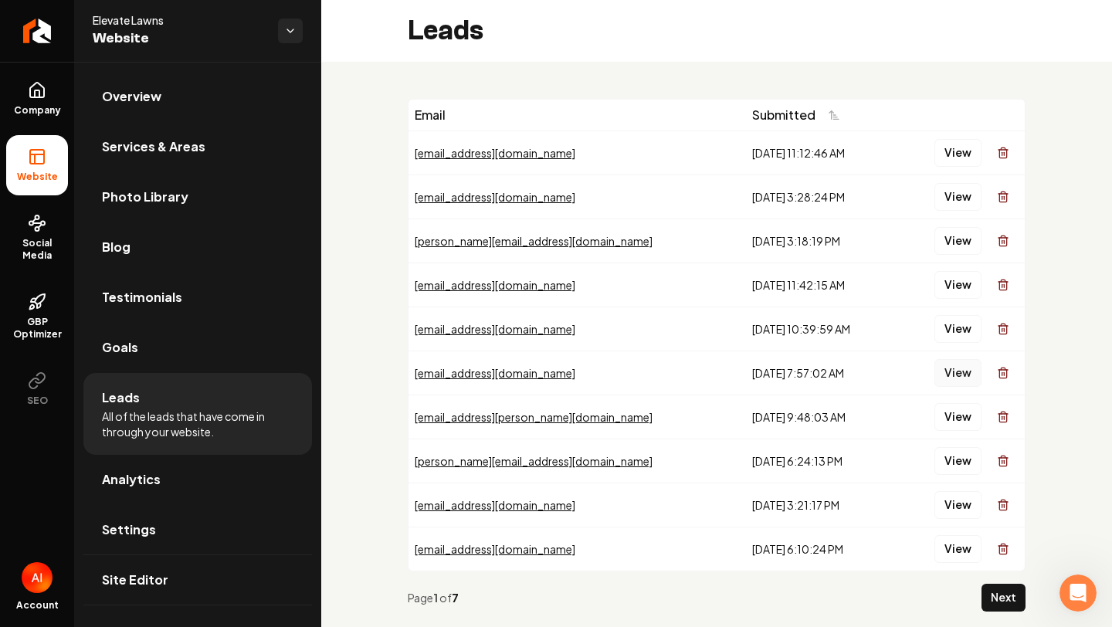
click at [954, 369] on button "View" at bounding box center [957, 373] width 47 height 28
click at [954, 286] on button "View" at bounding box center [957, 285] width 47 height 28
click at [966, 330] on button "View" at bounding box center [957, 329] width 47 height 28
click at [214, 481] on link "Analytics" at bounding box center [197, 479] width 229 height 49
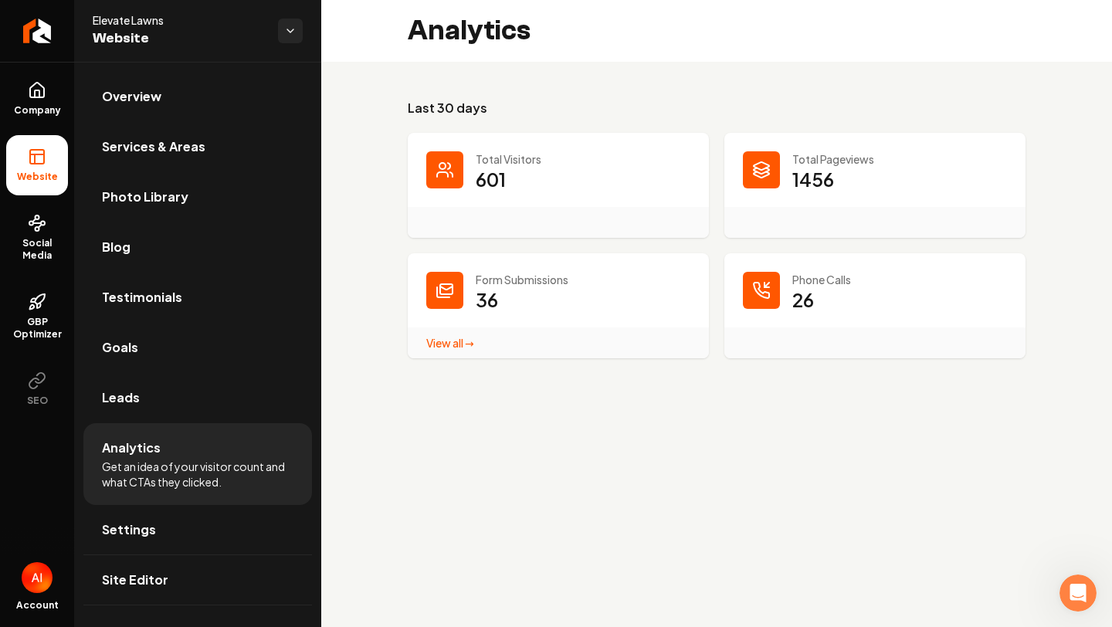
click at [457, 344] on link "View all → Form Submissions stats" at bounding box center [450, 343] width 48 height 14
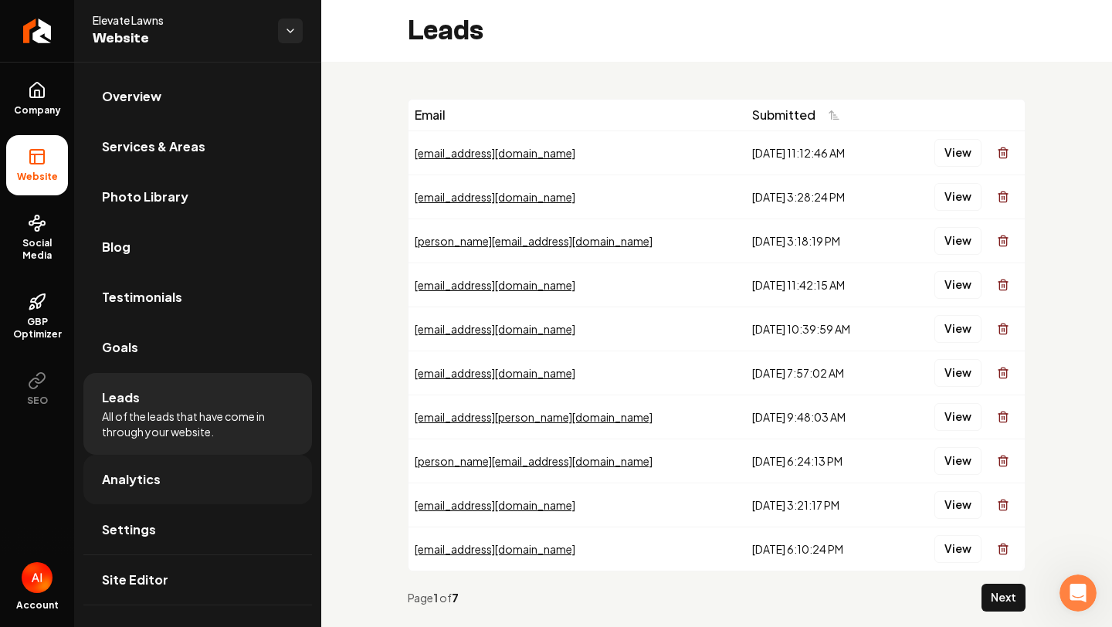
click at [144, 474] on span "Analytics" at bounding box center [131, 479] width 59 height 19
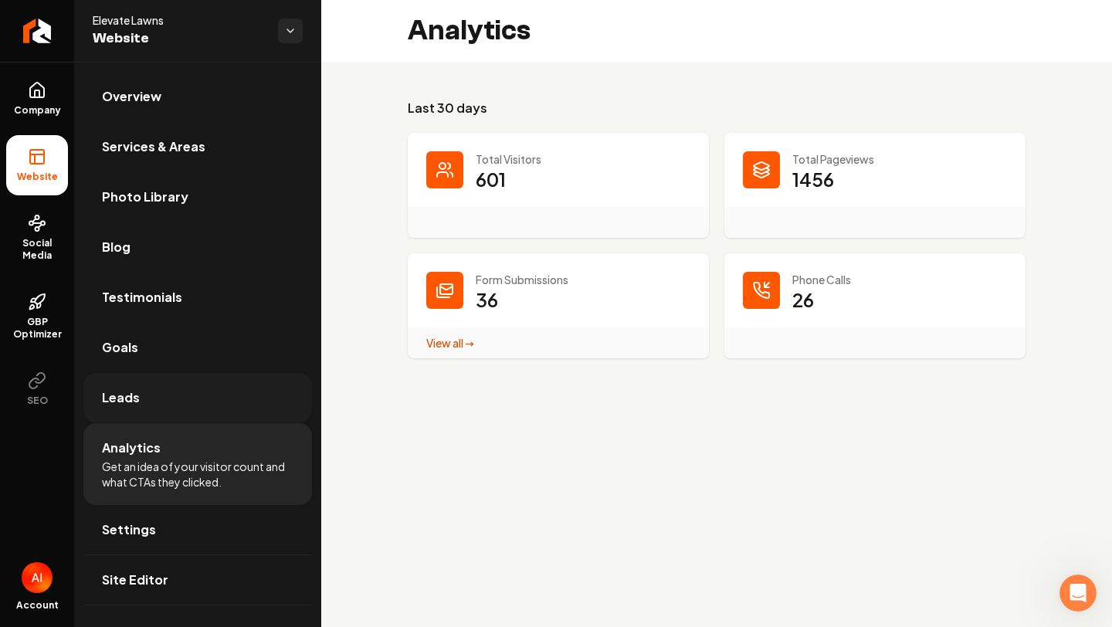
click at [205, 384] on link "Leads" at bounding box center [197, 397] width 229 height 49
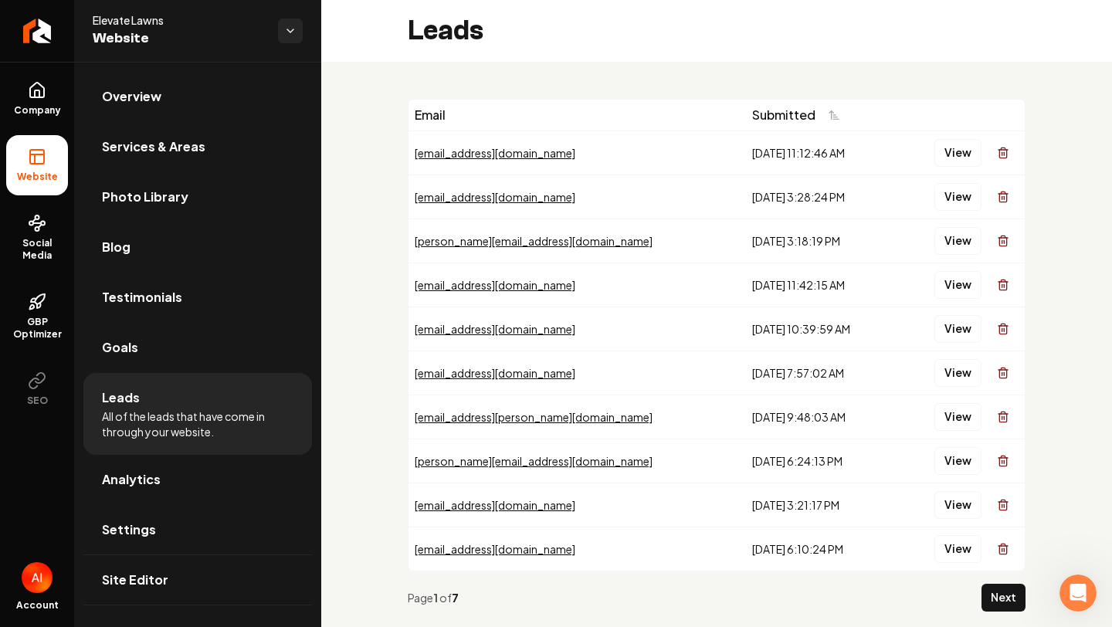
scroll to position [33, 0]
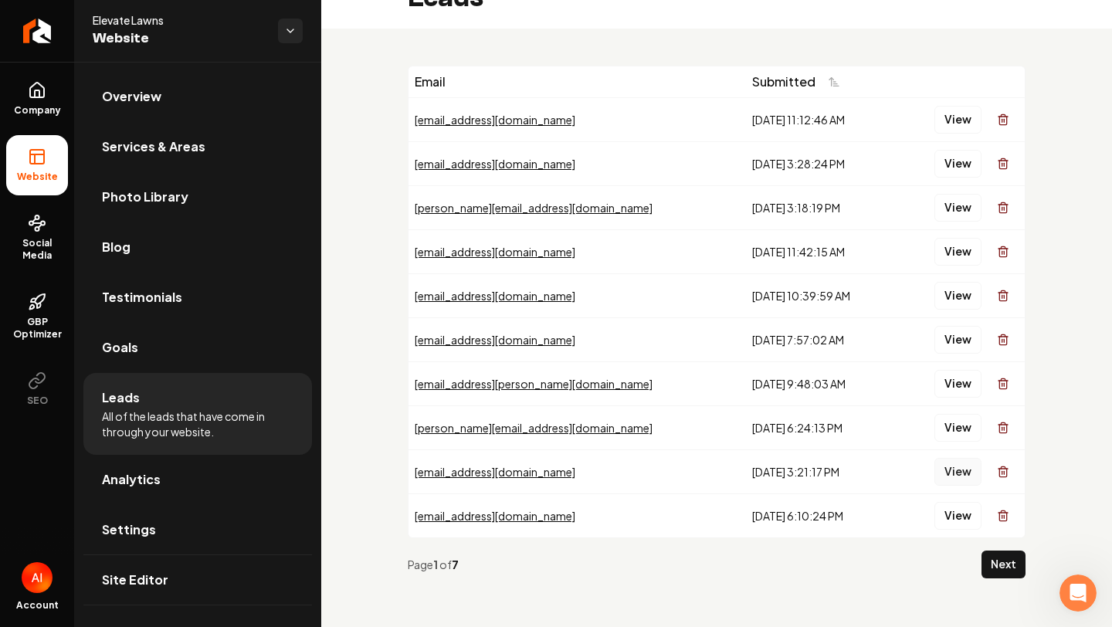
click at [957, 463] on button "View" at bounding box center [957, 472] width 47 height 28
click at [956, 343] on button "View" at bounding box center [957, 340] width 47 height 28
click at [965, 336] on button "View" at bounding box center [957, 340] width 47 height 28
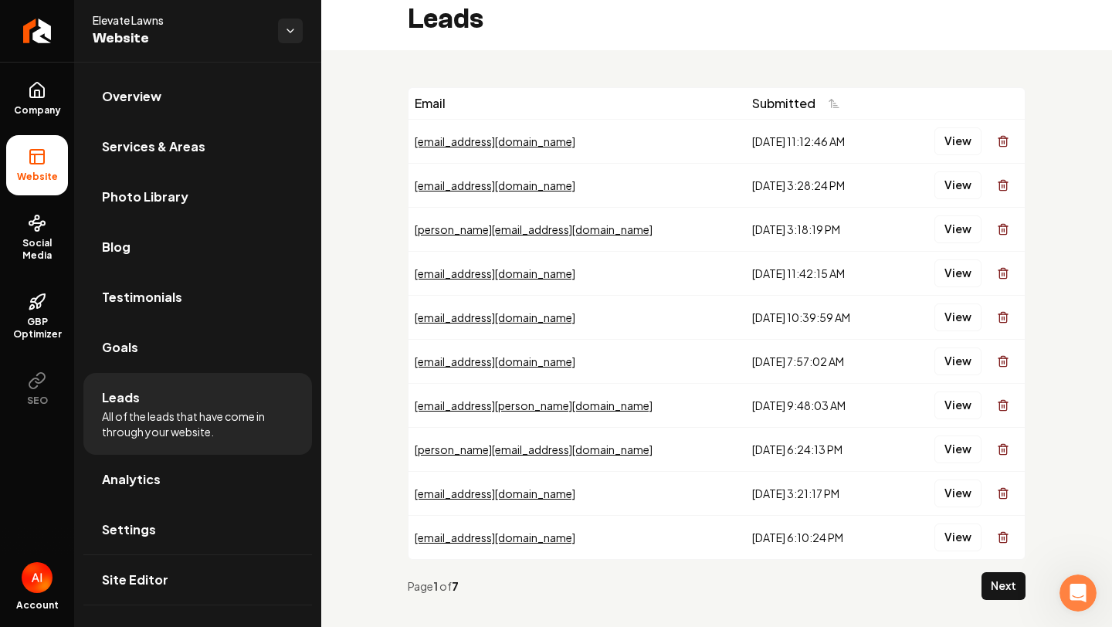
scroll to position [6, 0]
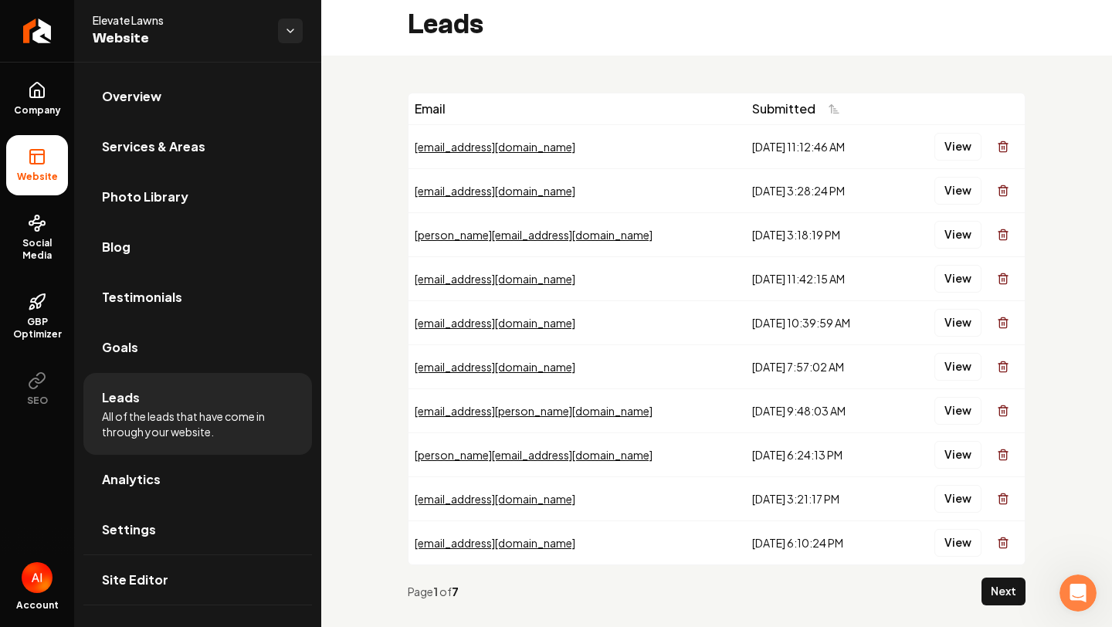
click at [967, 160] on div "View" at bounding box center [959, 146] width 118 height 31
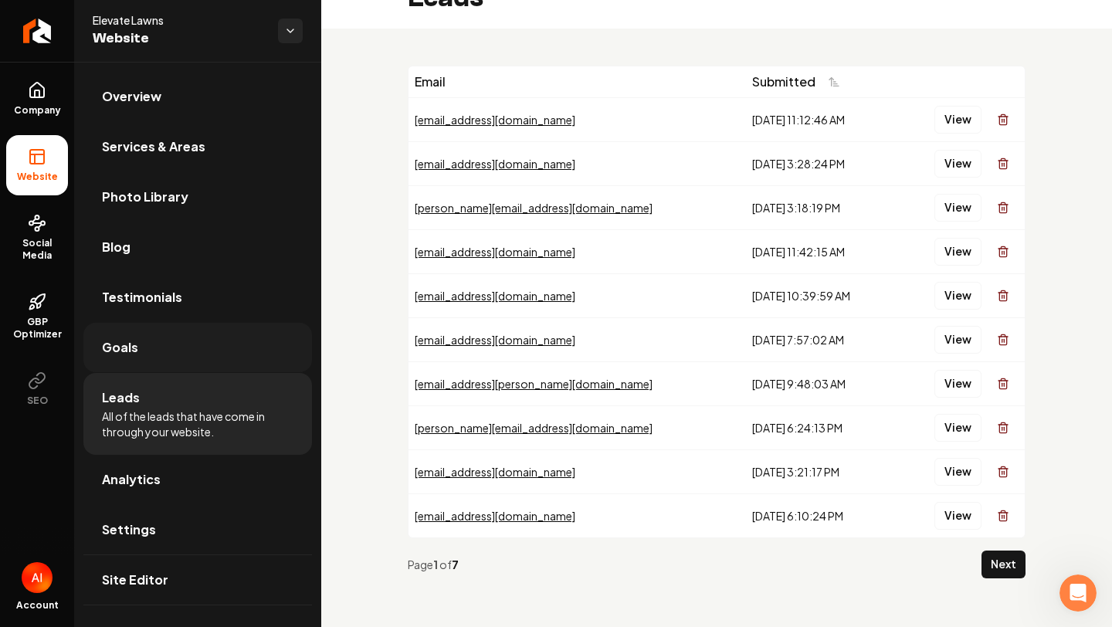
click at [185, 340] on link "Goals" at bounding box center [197, 347] width 229 height 49
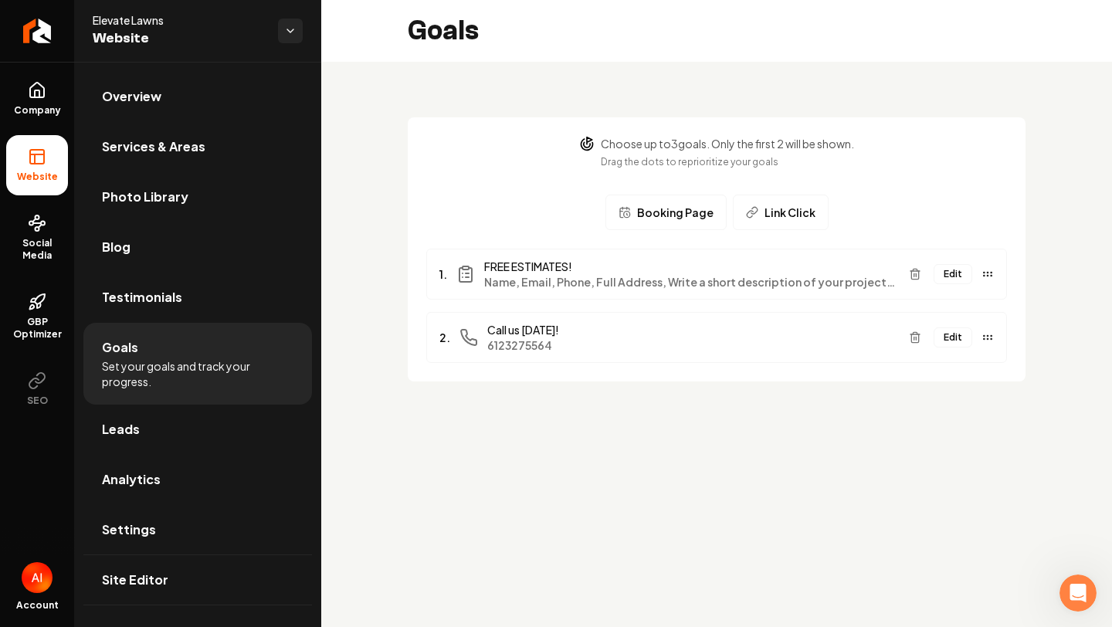
click at [181, 391] on li "Goals Set your goals and track your progress." at bounding box center [197, 364] width 229 height 82
click at [181, 425] on link "Leads" at bounding box center [197, 429] width 229 height 49
